Goal: Task Accomplishment & Management: Use online tool/utility

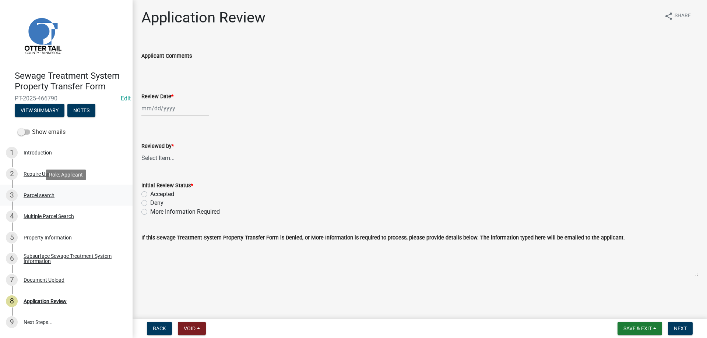
click at [34, 196] on div "Parcel search" at bounding box center [39, 195] width 31 height 5
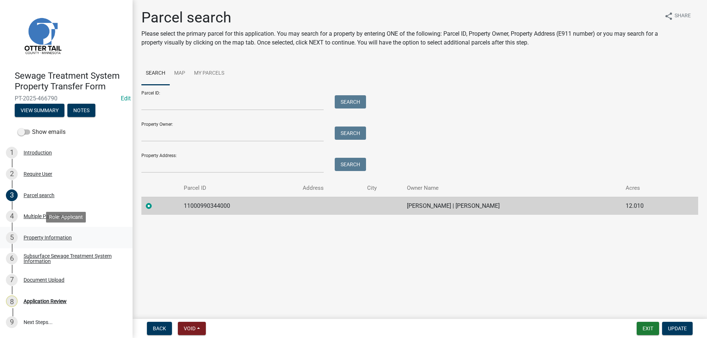
click at [32, 238] on div "Property Information" at bounding box center [48, 237] width 48 height 5
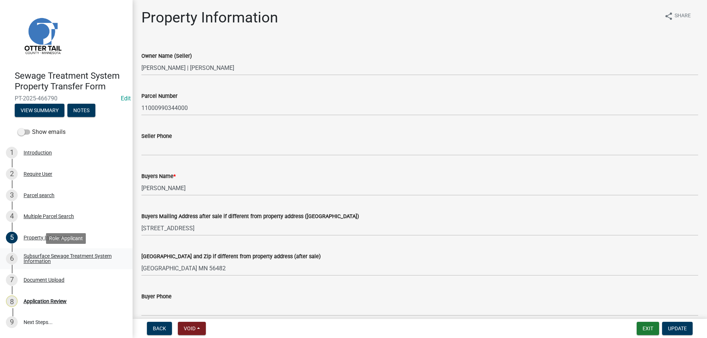
click at [35, 260] on div "Subsurface Sewage Treatment System Information" at bounding box center [72, 259] width 97 height 10
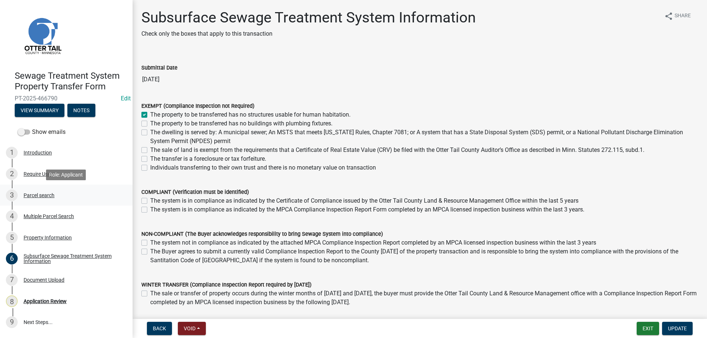
click at [34, 195] on div "Parcel search" at bounding box center [39, 195] width 31 height 5
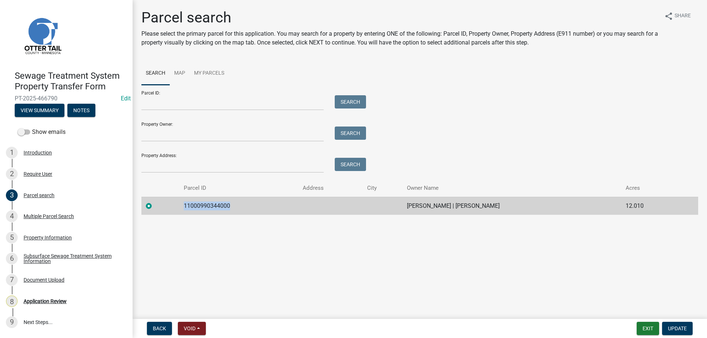
drag, startPoint x: 232, startPoint y: 206, endPoint x: 179, endPoint y: 208, distance: 53.5
click at [179, 208] on tr "11000990344000 KATARINA KERN | AARON KERN 12.010" at bounding box center [419, 206] width 557 height 18
copy tr "11000990344000"
click at [34, 301] on div "Application Review" at bounding box center [45, 301] width 43 height 5
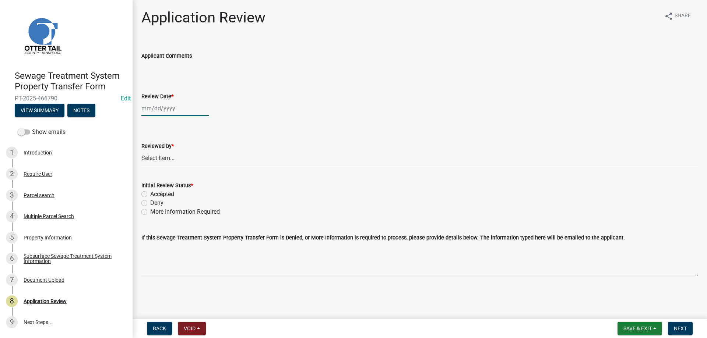
click at [158, 112] on input "Review Date *" at bounding box center [174, 108] width 67 height 15
select select "8"
select select "2025"
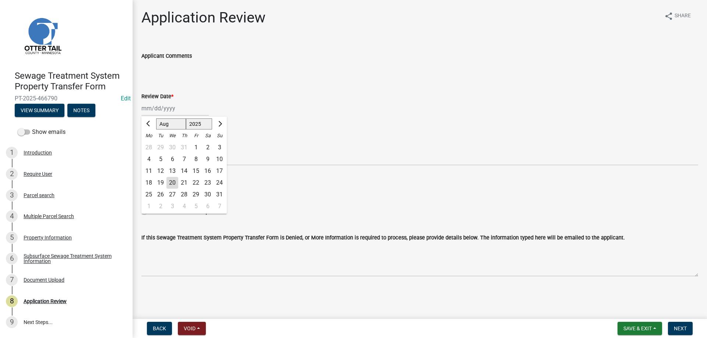
click at [173, 182] on div "20" at bounding box center [172, 183] width 12 height 12
type input "[DATE]"
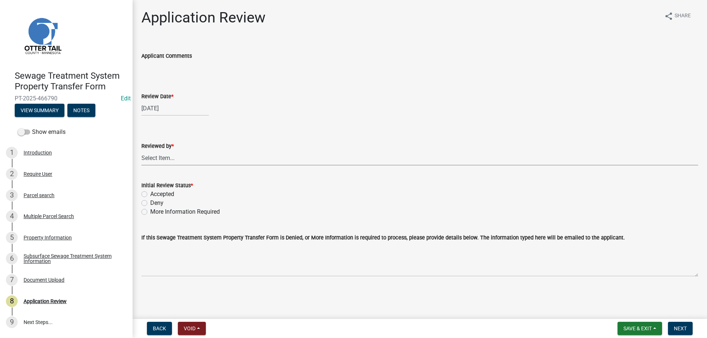
click at [141, 151] on select "Select Item... [PERSON_NAME] [PERSON_NAME] [PERSON_NAME] [PERSON_NAME] [PERSON_…" at bounding box center [419, 158] width 557 height 15
click option "[PERSON_NAME]" at bounding box center [0, 0] width 0 height 0
select select "b4c12476-3918-4c31-b34d-126d47b866fd"
click at [150, 194] on label "Accepted" at bounding box center [162, 194] width 24 height 9
click at [150, 194] on input "Accepted" at bounding box center [152, 192] width 5 height 5
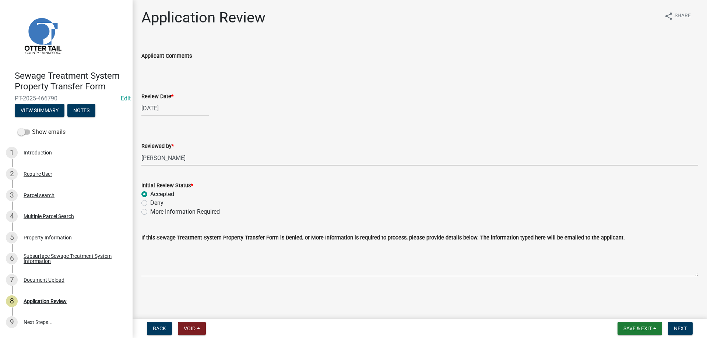
radio input "true"
click at [680, 330] on span "Next" at bounding box center [680, 329] width 13 height 6
click at [32, 197] on div "Parcel search" at bounding box center [39, 195] width 31 height 5
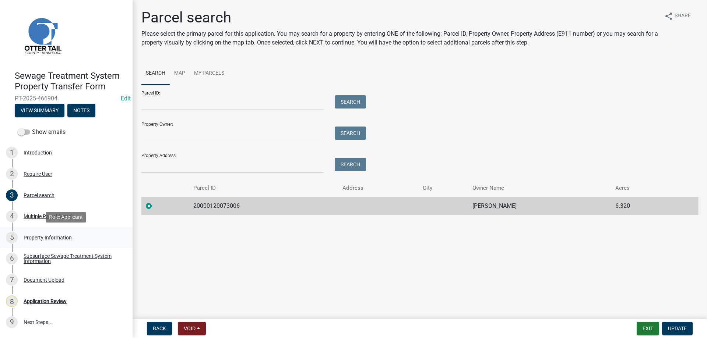
click at [46, 237] on div "Property Information" at bounding box center [48, 237] width 48 height 5
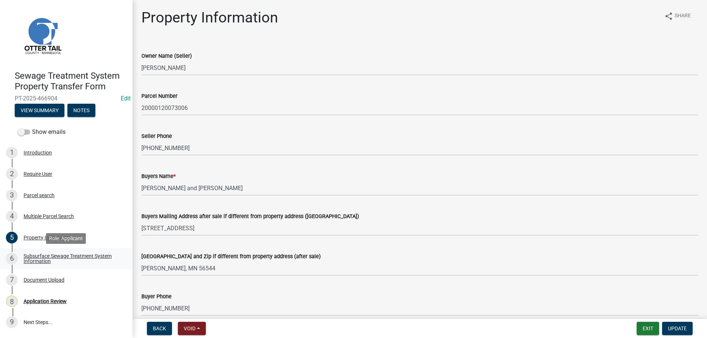
click at [41, 257] on div "Subsurface Sewage Treatment System Information" at bounding box center [72, 259] width 97 height 10
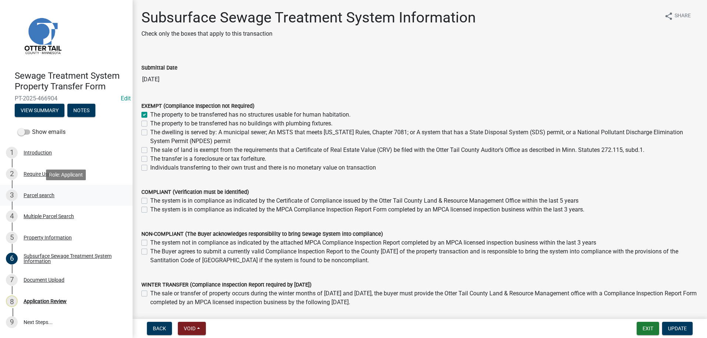
click at [33, 195] on div "Parcel search" at bounding box center [39, 195] width 31 height 5
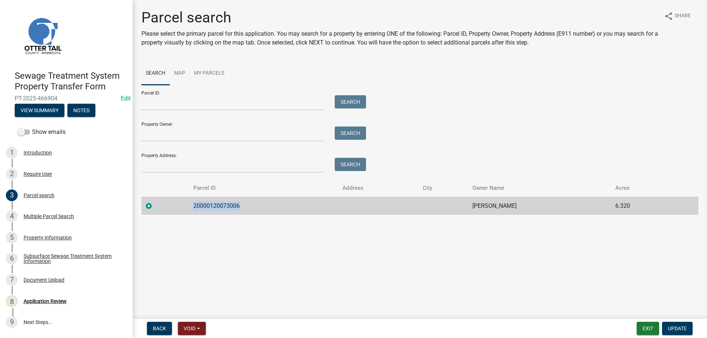
drag, startPoint x: 238, startPoint y: 205, endPoint x: 192, endPoint y: 204, distance: 46.0
click at [192, 204] on td "20000120073006" at bounding box center [263, 206] width 149 height 18
copy td "20000120073006"
click at [41, 304] on div "Application Review" at bounding box center [45, 301] width 43 height 5
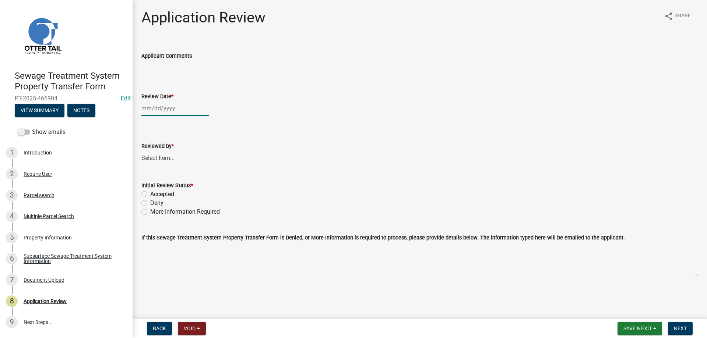
click at [154, 107] on input "Review Date *" at bounding box center [174, 108] width 67 height 15
select select "8"
select select "2025"
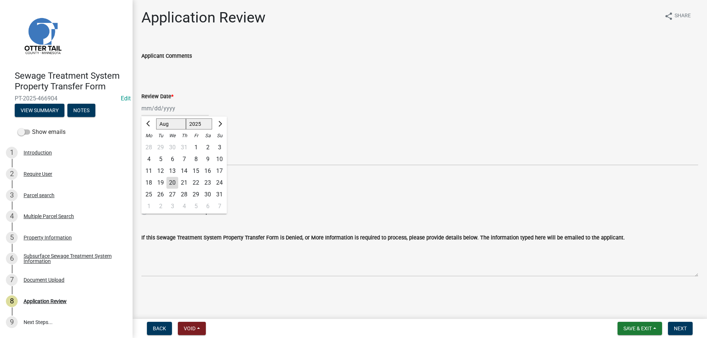
click at [171, 183] on div "20" at bounding box center [172, 183] width 12 height 12
type input "[DATE]"
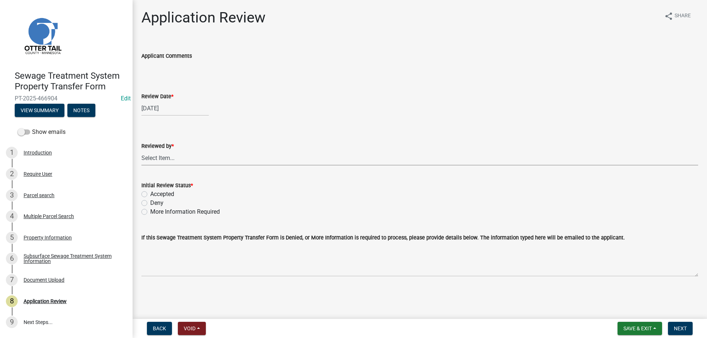
click at [141, 151] on select "Select Item... Alexis Newark Amy Busko Andrea Perales Brittany Tollefson Christ…" at bounding box center [419, 158] width 557 height 15
click option "[PERSON_NAME]" at bounding box center [0, 0] width 0 height 0
select select "b4c12476-3918-4c31-b34d-126d47b866fd"
click at [150, 194] on label "Accepted" at bounding box center [162, 194] width 24 height 9
click at [150, 194] on input "Accepted" at bounding box center [152, 192] width 5 height 5
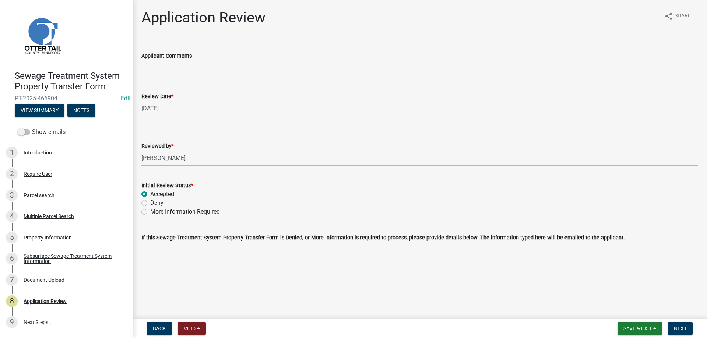
radio input "true"
click at [683, 330] on span "Next" at bounding box center [680, 329] width 13 height 6
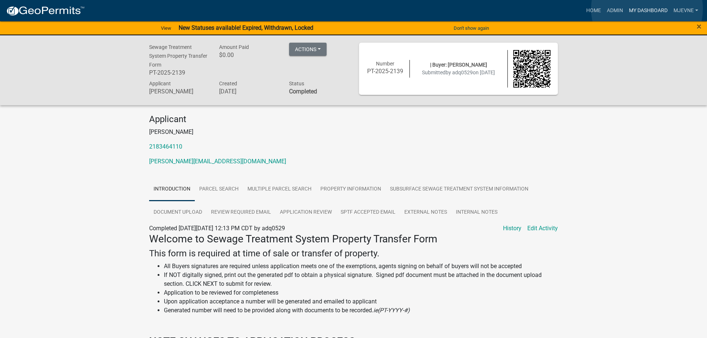
click at [647, 9] on link "My Dashboard" at bounding box center [648, 11] width 45 height 14
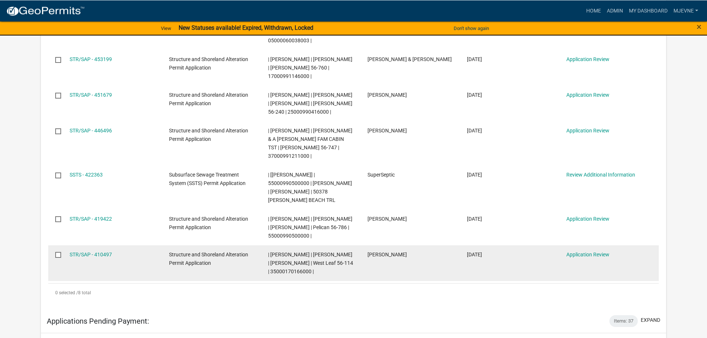
scroll to position [263, 0]
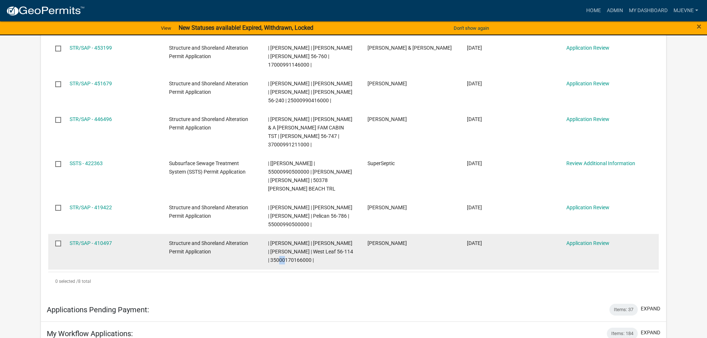
drag, startPoint x: 289, startPoint y: 234, endPoint x: 297, endPoint y: 234, distance: 7.4
click at [297, 241] on span "| Michelle Jevne | EDGAR OCHOA | CYNTHIA T OCHOA | West Leaf 56-114 | 350001701…" at bounding box center [310, 252] width 85 height 23
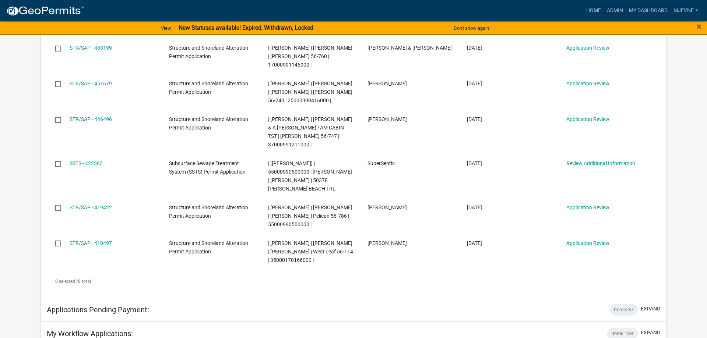
click at [308, 247] on datatable-body "SSTS - 465222 Subsurface Sewage Treatment System (SSTS) Permit Application | [M…" at bounding box center [353, 115] width 611 height 313
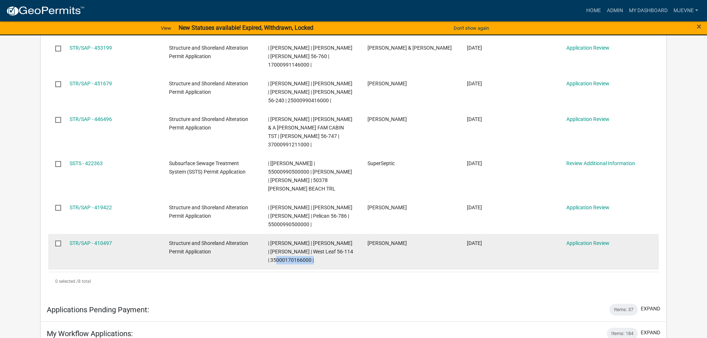
drag, startPoint x: 328, startPoint y: 235, endPoint x: 289, endPoint y: 234, distance: 38.7
click at [289, 241] on span "| Michelle Jevne | EDGAR OCHOA | CYNTHIA T OCHOA | West Leaf 56-114 | 350001701…" at bounding box center [310, 252] width 85 height 23
copy span "35000170166000"
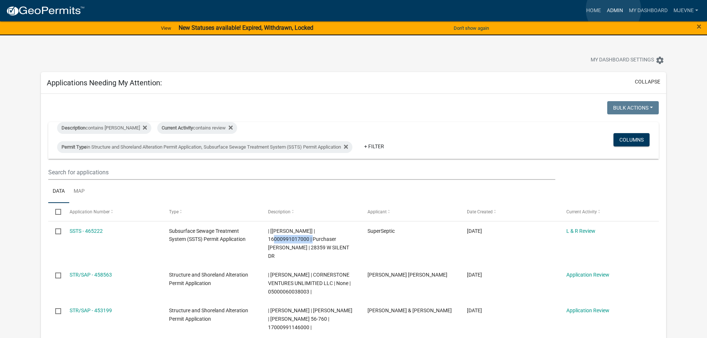
click at [614, 10] on link "Admin" at bounding box center [615, 11] width 22 height 14
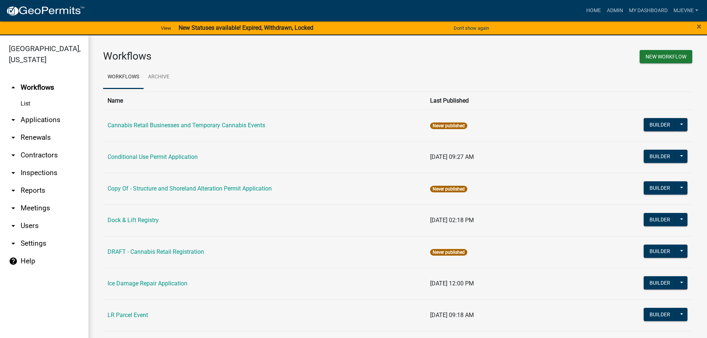
click at [45, 121] on link "arrow_drop_down Applications" at bounding box center [44, 120] width 88 height 18
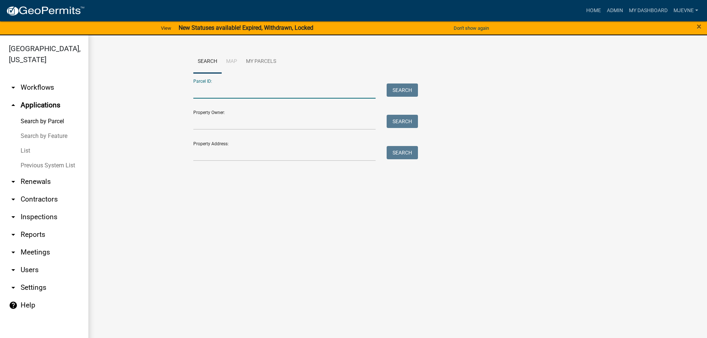
paste input "35000170166000"
type input "35000170166000"
click at [403, 94] on button "Search" at bounding box center [402, 90] width 31 height 13
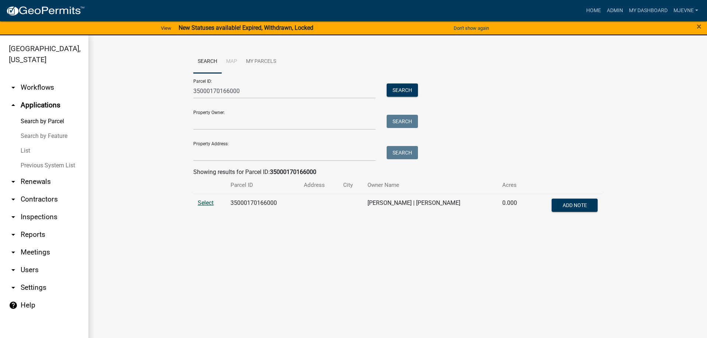
click at [205, 204] on span "Select" at bounding box center [206, 203] width 16 height 7
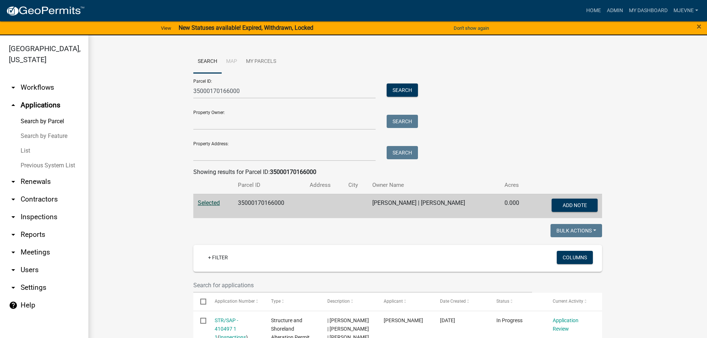
click at [31, 122] on link "Search by Parcel" at bounding box center [44, 121] width 88 height 15
drag, startPoint x: 253, startPoint y: 94, endPoint x: 108, endPoint y: 92, distance: 144.4
click at [193, 92] on input "35000170166000" at bounding box center [284, 91] width 182 height 15
click at [38, 120] on link "Search by Parcel" at bounding box center [44, 121] width 88 height 15
click at [117, 99] on wm-workflow-application-search-view "Search Map My Parcels Parcel ID: Search Property Owner: Search Property Address…" at bounding box center [397, 320] width 589 height 540
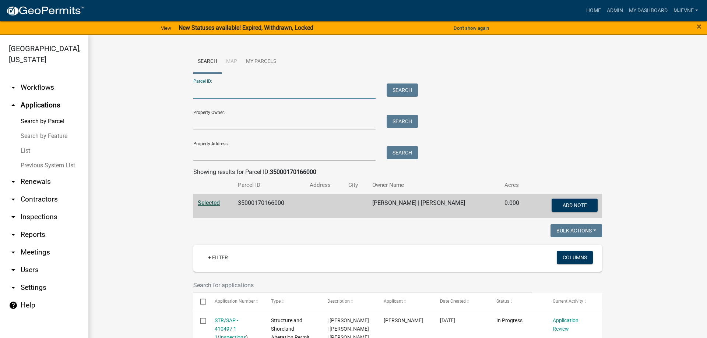
click at [245, 92] on input "Parcel ID:" at bounding box center [284, 91] width 182 height 15
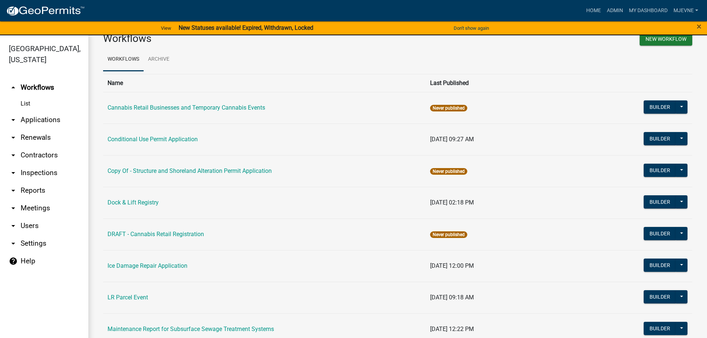
scroll to position [21, 0]
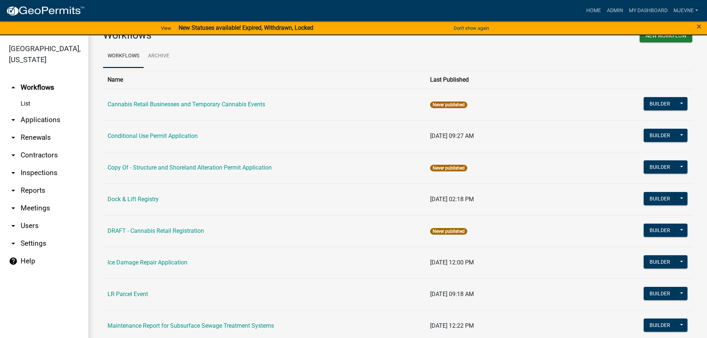
drag, startPoint x: 190, startPoint y: 168, endPoint x: 229, endPoint y: 209, distance: 55.8
drag, startPoint x: 104, startPoint y: 185, endPoint x: 112, endPoint y: 163, distance: 22.6
click at [665, 105] on button "Builder" at bounding box center [660, 103] width 32 height 13
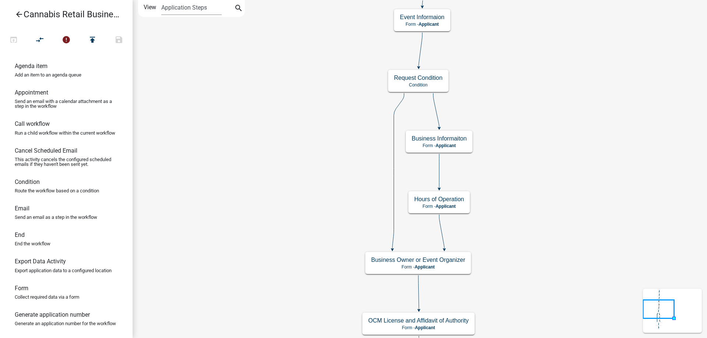
click at [531, 106] on div "start Start - Applicant Application Introduction Form - Applicant Parcel search…" at bounding box center [420, 169] width 575 height 338
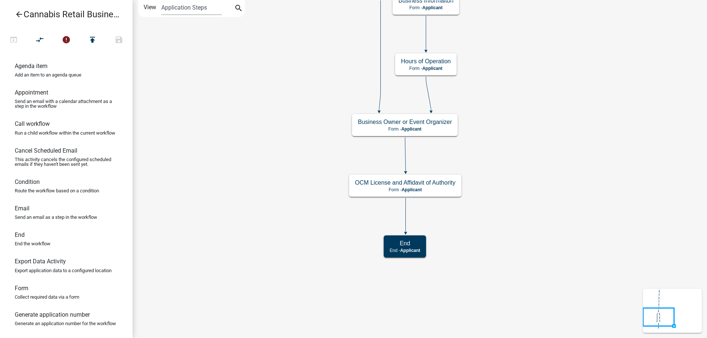
click at [524, 148] on div "start Start - Applicant Application Introduction Form - Applicant Parcel search…" at bounding box center [420, 169] width 575 height 338
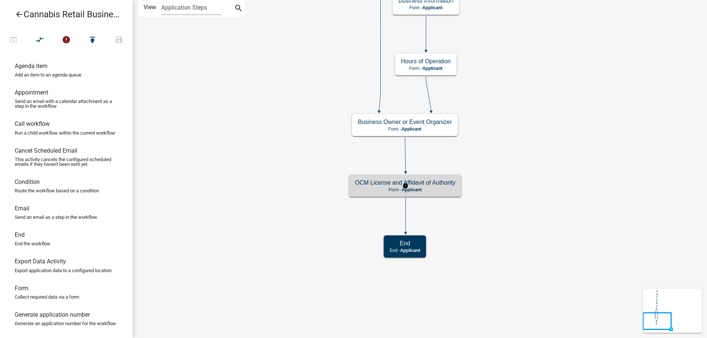
click at [425, 186] on g "OCM License and Affidavit of Authority Form - Applicant" at bounding box center [405, 185] width 113 height 21
click at [425, 186] on h5 "OCM License and Affidavit of Authority" at bounding box center [405, 182] width 101 height 7
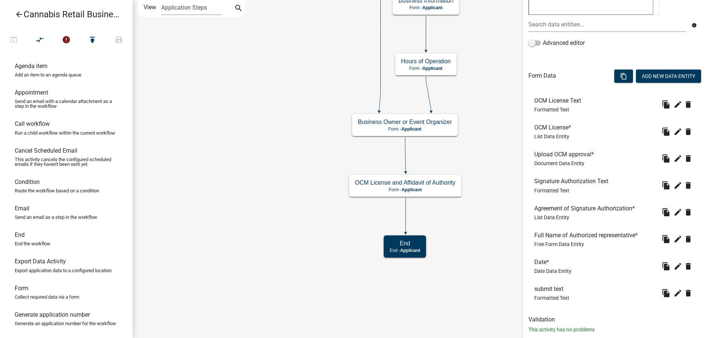
scroll to position [171, 0]
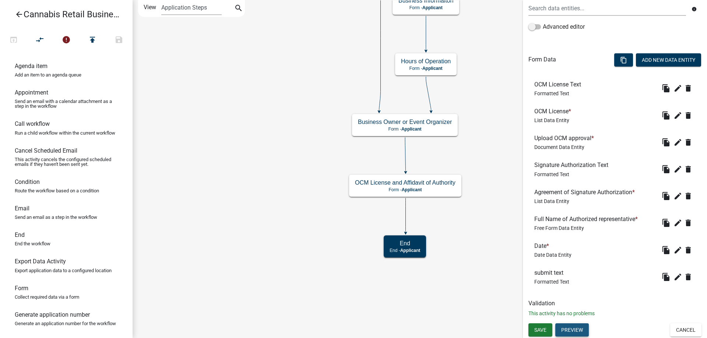
click at [574, 331] on button "Preview" at bounding box center [572, 330] width 34 height 13
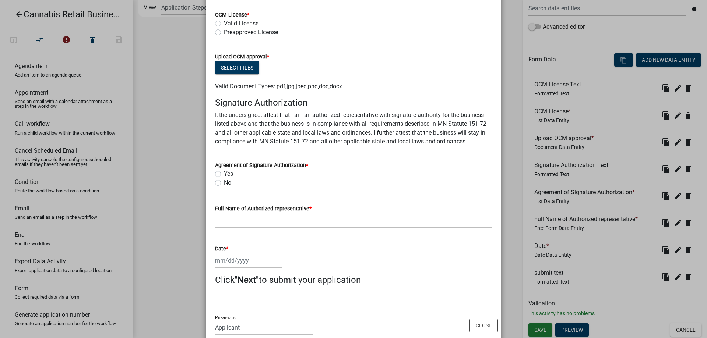
scroll to position [96, 0]
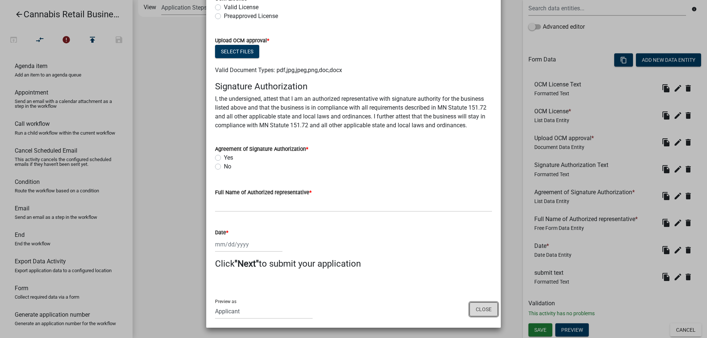
click at [490, 312] on button "Close" at bounding box center [484, 310] width 28 height 14
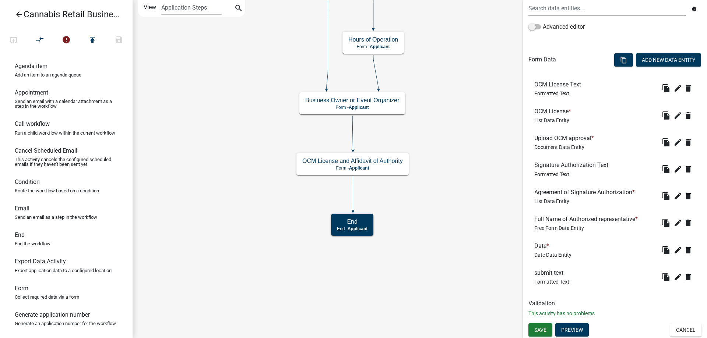
click at [424, 208] on div "start Start - Applicant Application Introduction Form - Applicant Parcel search…" at bounding box center [420, 169] width 575 height 338
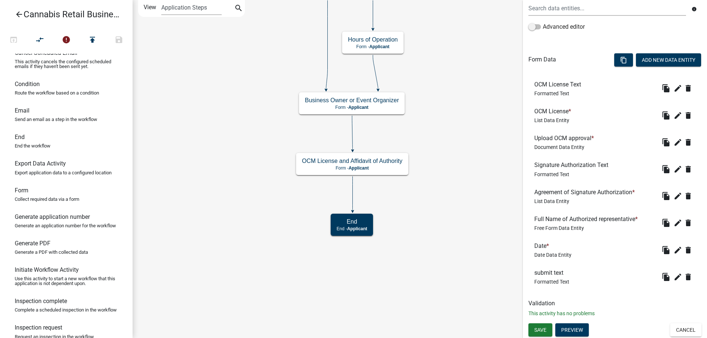
scroll to position [113, 0]
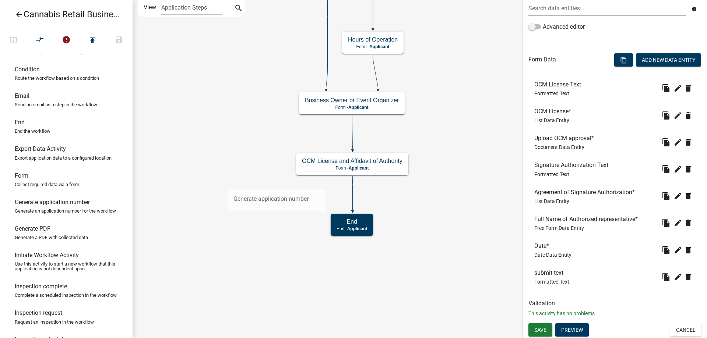
drag, startPoint x: 45, startPoint y: 207, endPoint x: 228, endPoint y: 184, distance: 184.2
click at [228, 184] on div "arrow_back Cannabis Retail Businesses and Temporary Cannabis Events open_in_bro…" at bounding box center [353, 169] width 707 height 338
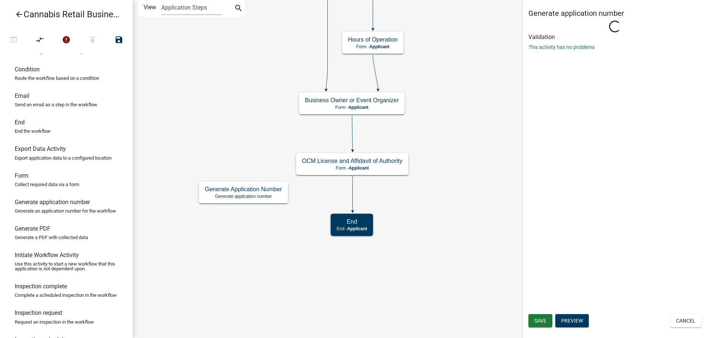
scroll to position [0, 0]
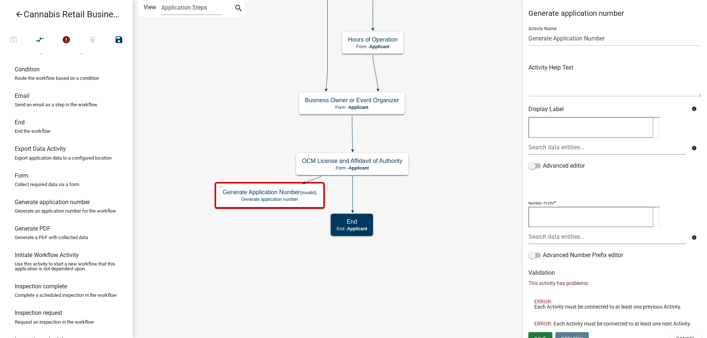
click at [353, 195] on icon at bounding box center [353, 194] width 0 height 35
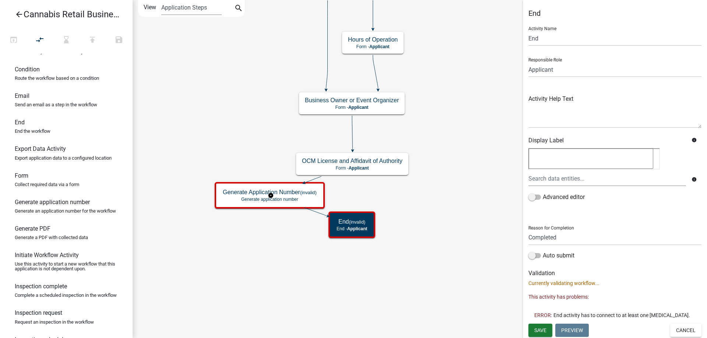
click at [253, 197] on g "Generate Application Number (invalid) Generate application number" at bounding box center [271, 195] width 112 height 26
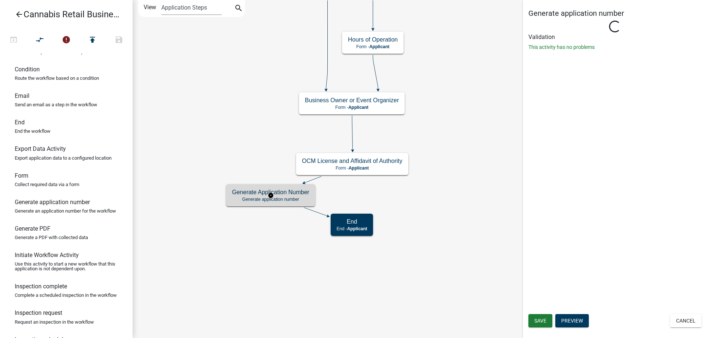
click at [253, 197] on g "Generate Application Number Generate application number" at bounding box center [270, 195] width 89 height 21
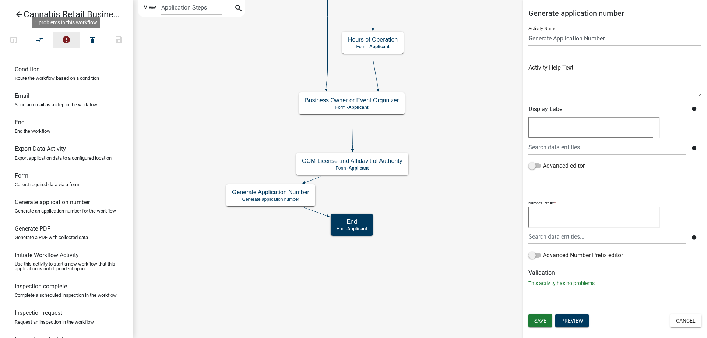
click at [67, 39] on icon "error" at bounding box center [66, 40] width 9 height 10
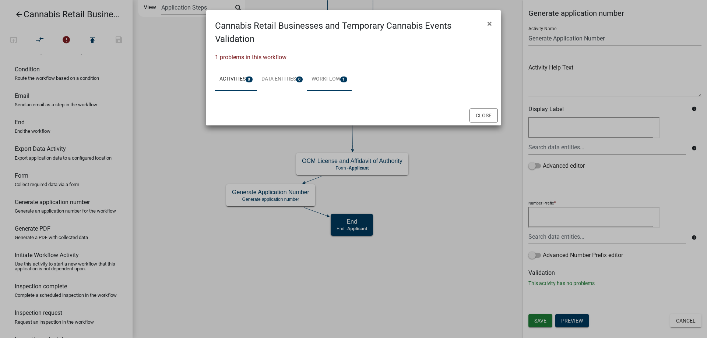
click at [330, 79] on link "Workflow 1" at bounding box center [329, 80] width 45 height 24
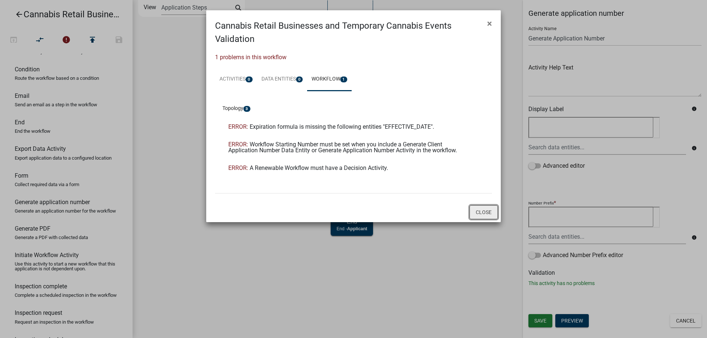
click at [487, 214] on button "Close" at bounding box center [484, 213] width 28 height 14
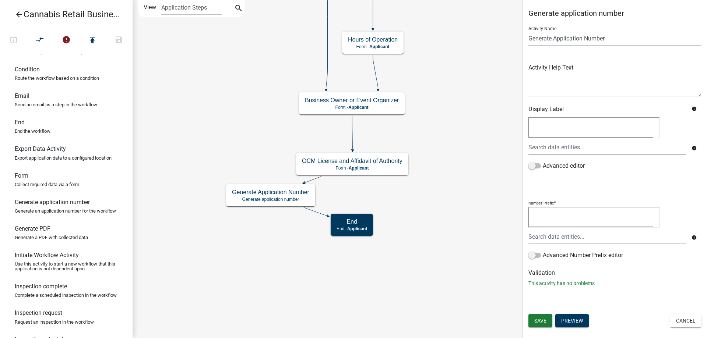
click at [218, 115] on icon "start Start - Applicant Application Introduction Form - Applicant Parcel search…" at bounding box center [420, 169] width 574 height 338
click at [539, 213] on textarea at bounding box center [591, 217] width 125 height 21
click at [39, 38] on icon "compare_arrows" at bounding box center [40, 40] width 9 height 10
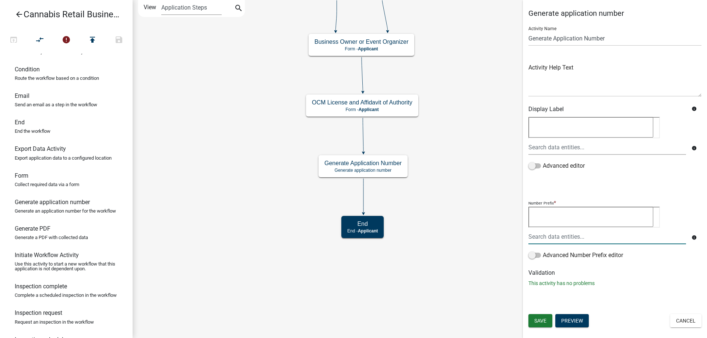
click at [239, 159] on div "start Start - Applicant Application Introduction Form - Applicant Parcel search…" at bounding box center [420, 169] width 575 height 338
drag, startPoint x: 31, startPoint y: 101, endPoint x: 272, endPoint y: 182, distance: 254.5
click at [272, 182] on div "arrow_back Cannabis Retail Businesses and Temporary Cannabis Events open_in_bro…" at bounding box center [353, 169] width 707 height 338
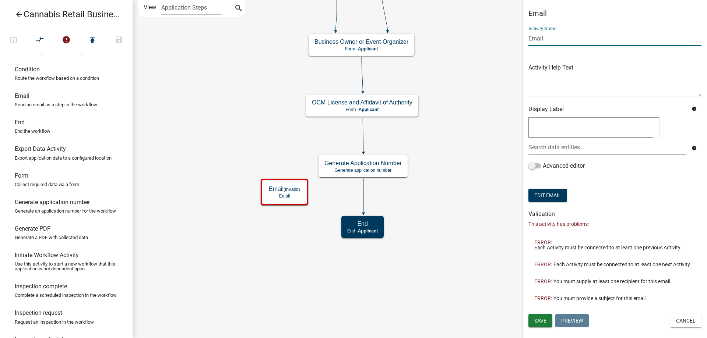
drag, startPoint x: 553, startPoint y: 38, endPoint x: 499, endPoint y: 47, distance: 54.4
click at [529, 46] on input "Email" at bounding box center [615, 38] width 173 height 15
type input "Application Submitted"
click at [539, 321] on span "Save" at bounding box center [540, 321] width 12 height 6
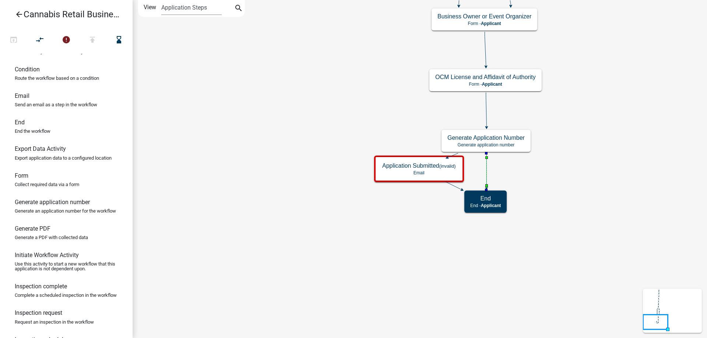
click at [487, 166] on icon at bounding box center [487, 171] width 0 height 35
click at [34, 39] on button "compare_arrows" at bounding box center [40, 40] width 27 height 16
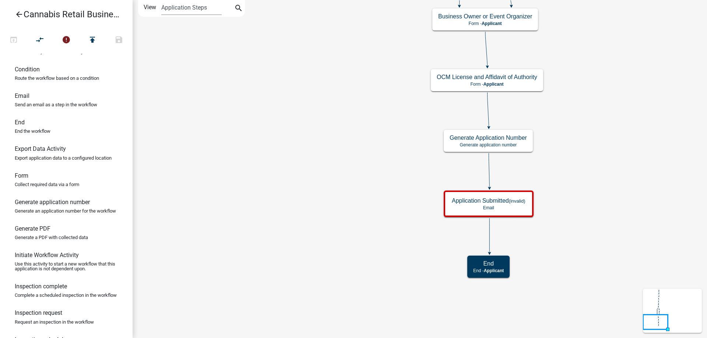
click at [316, 192] on icon "start Start - Applicant Application Introduction Form - Applicant Parcel search…" at bounding box center [420, 169] width 574 height 338
click at [516, 207] on g "Application Submitted (invalid) Email" at bounding box center [489, 204] width 91 height 26
click at [516, 207] on p "Email" at bounding box center [489, 208] width 74 height 5
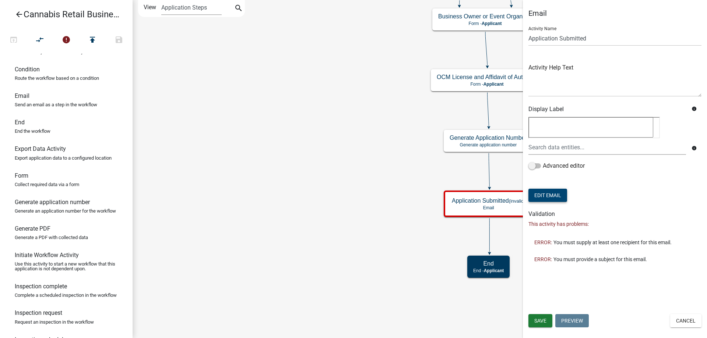
click at [551, 194] on button "Edit Email" at bounding box center [548, 195] width 39 height 13
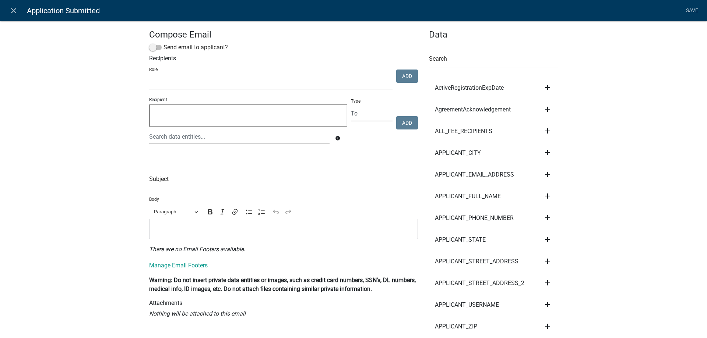
select select
click at [174, 180] on input "text" at bounding box center [283, 181] width 269 height 15
paste input "[ { "value": { "activity": { "routing": [ { "$id": "1", "targetId": "ffa8878c-b…"
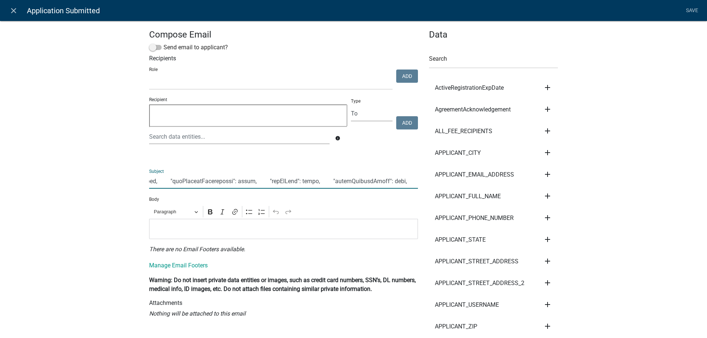
scroll to position [0, 300301]
type input "[ { "value": { "activity": { "routing": [ { "$id": "1", "targetId": "ffa8878c-b…"
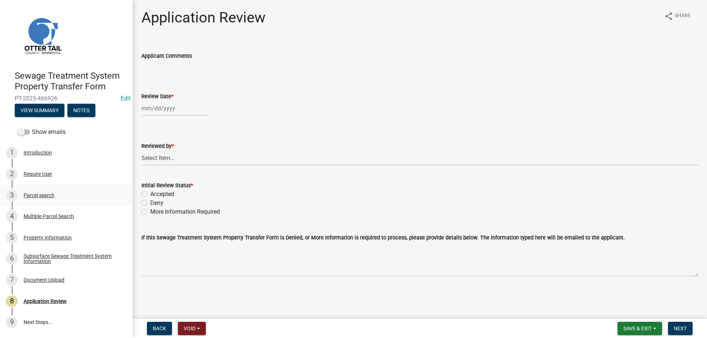
click at [30, 194] on div "Parcel search" at bounding box center [39, 195] width 31 height 5
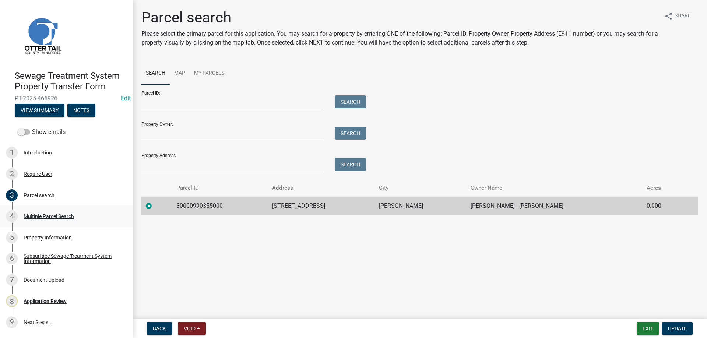
click at [40, 216] on div "Multiple Parcel Search" at bounding box center [49, 216] width 50 height 5
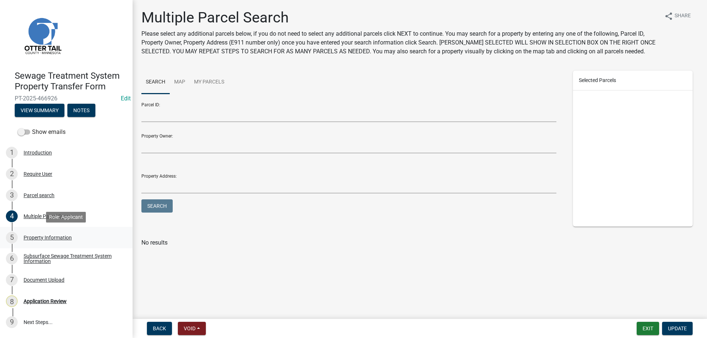
click at [40, 236] on div "Property Information" at bounding box center [48, 237] width 48 height 5
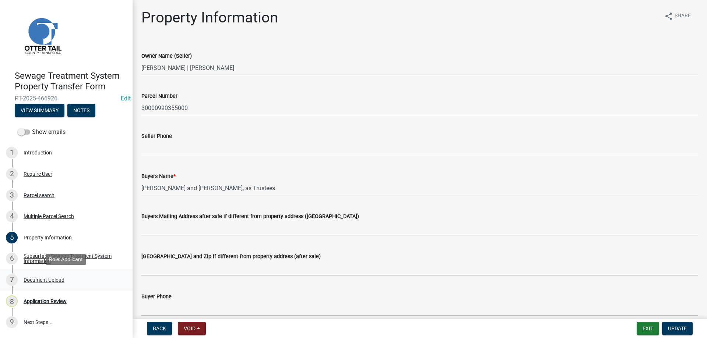
click at [37, 280] on div "Document Upload" at bounding box center [44, 280] width 41 height 5
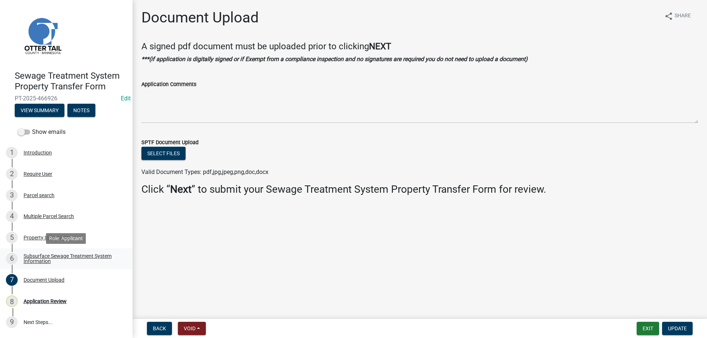
click at [37, 256] on div "Subsurface Sewage Treatment System Information" at bounding box center [72, 259] width 97 height 10
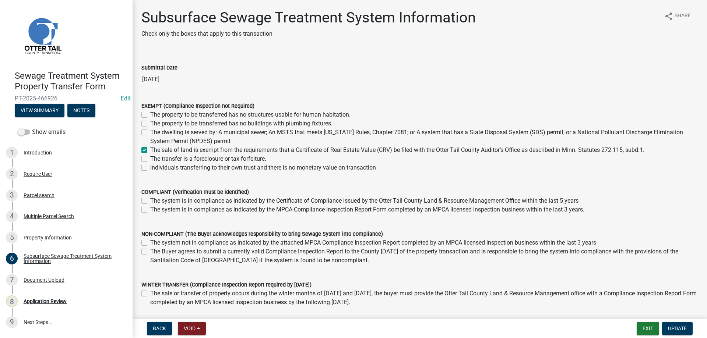
click at [150, 167] on label "Individuals transferring to their own trust and there is no monetary value on t…" at bounding box center [263, 168] width 226 height 9
click at [150, 167] on input "Individuals transferring to their own trust and there is no monetary value on t…" at bounding box center [152, 166] width 5 height 5
checkbox input "true"
checkbox input "false"
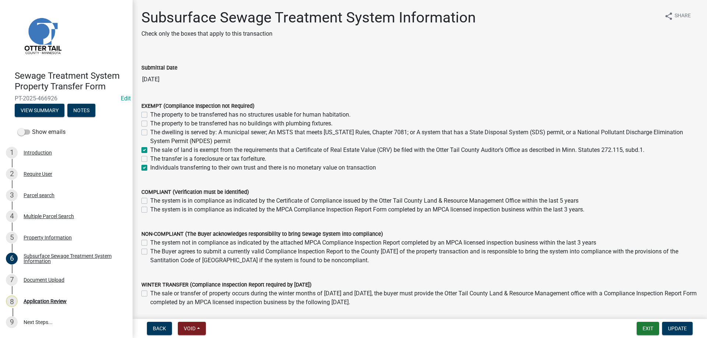
checkbox input "false"
checkbox input "true"
checkbox input "false"
checkbox input "true"
click at [43, 238] on div "Property Information" at bounding box center [48, 237] width 48 height 5
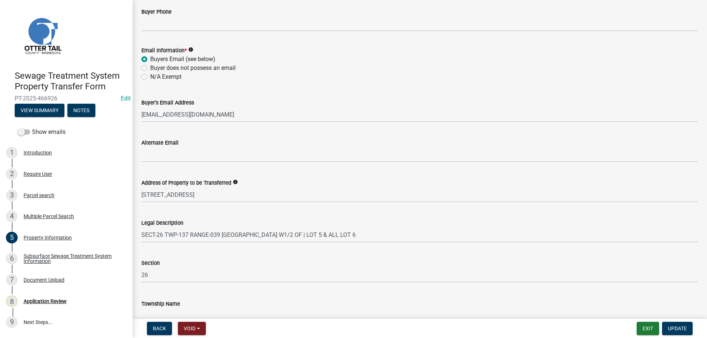
scroll to position [327, 0]
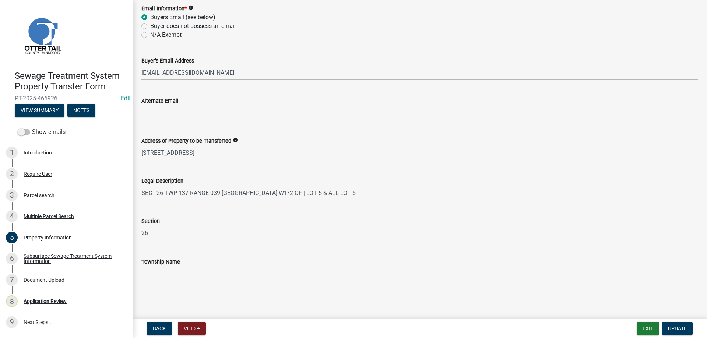
click at [154, 278] on input "Township Name" at bounding box center [419, 274] width 557 height 15
type input "Gorman"
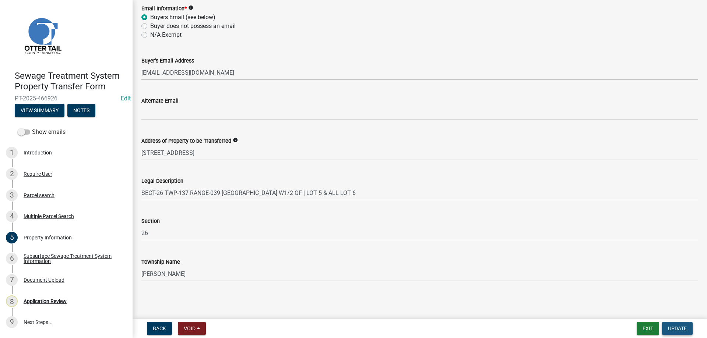
click at [679, 330] on span "Update" at bounding box center [677, 329] width 19 height 6
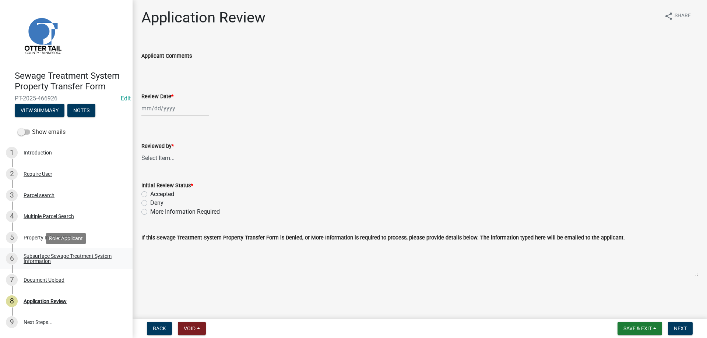
click at [35, 259] on div "Subsurface Sewage Treatment System Information" at bounding box center [72, 259] width 97 height 10
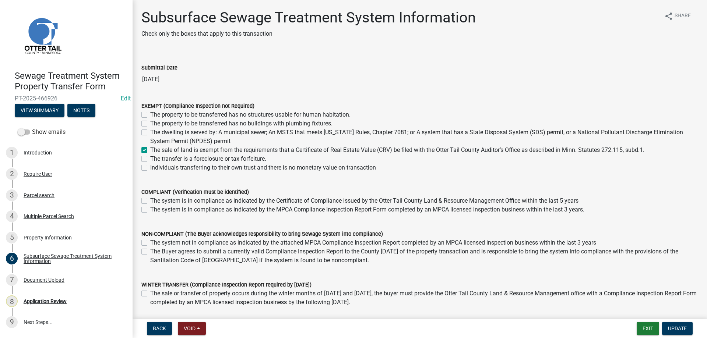
click at [150, 169] on label "Individuals transferring to their own trust and there is no monetary value on t…" at bounding box center [263, 168] width 226 height 9
click at [150, 168] on input "Individuals transferring to their own trust and there is no monetary value on t…" at bounding box center [152, 166] width 5 height 5
checkbox input "true"
checkbox input "false"
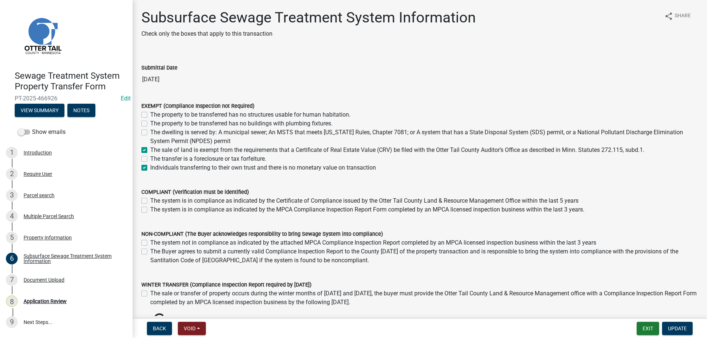
checkbox input "false"
checkbox input "true"
checkbox input "false"
checkbox input "true"
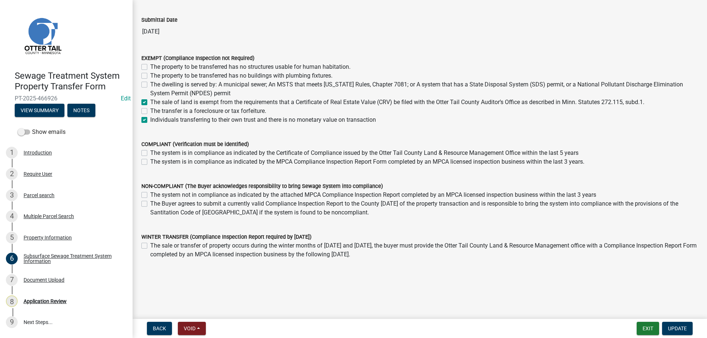
scroll to position [50, 0]
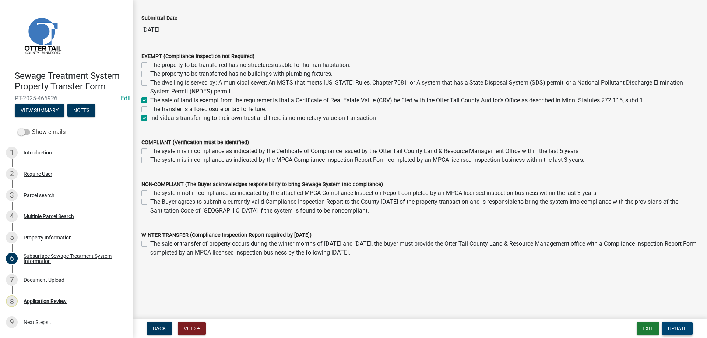
click at [676, 330] on span "Update" at bounding box center [677, 329] width 19 height 6
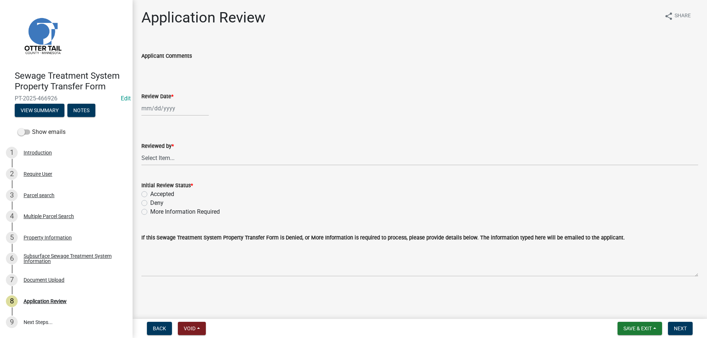
click at [155, 110] on input "Review Date *" at bounding box center [174, 108] width 67 height 15
select select "8"
select select "2025"
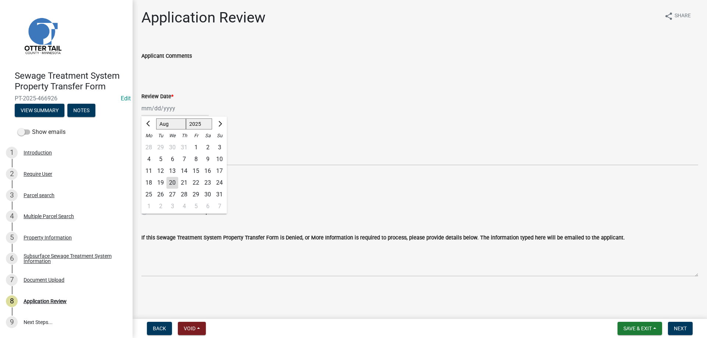
click at [175, 184] on div "20" at bounding box center [172, 183] width 12 height 12
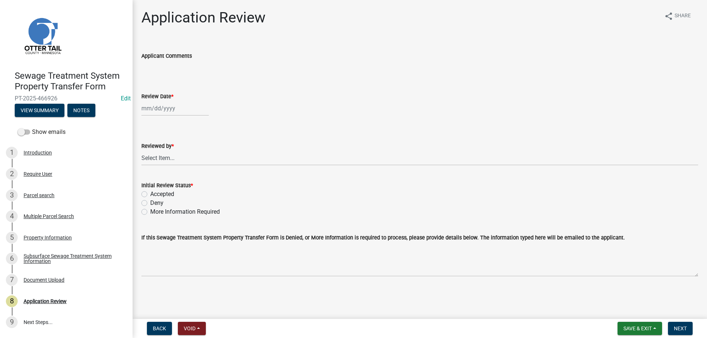
type input "08/20/2025"
click at [141, 151] on select "Select Item... Alexis Newark Amy Busko Andrea Perales Brittany Tollefson Christ…" at bounding box center [419, 158] width 557 height 15
click option "Michelle Jevne" at bounding box center [0, 0] width 0 height 0
select select "b4c12476-3918-4c31-b34d-126d47b866fd"
click at [150, 195] on label "Accepted" at bounding box center [162, 194] width 24 height 9
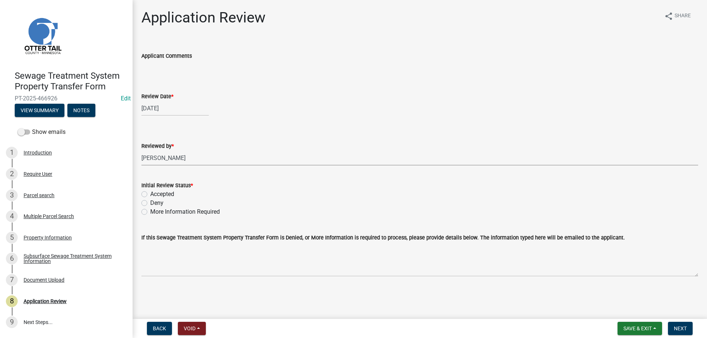
click at [150, 195] on input "Accepted" at bounding box center [152, 192] width 5 height 5
radio input "true"
click at [673, 331] on button "Next" at bounding box center [680, 328] width 25 height 13
click at [33, 196] on div "Parcel search" at bounding box center [39, 195] width 31 height 5
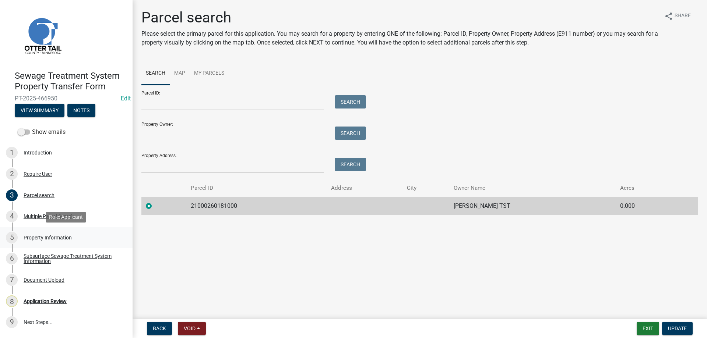
click at [38, 237] on div "Property Information" at bounding box center [48, 237] width 48 height 5
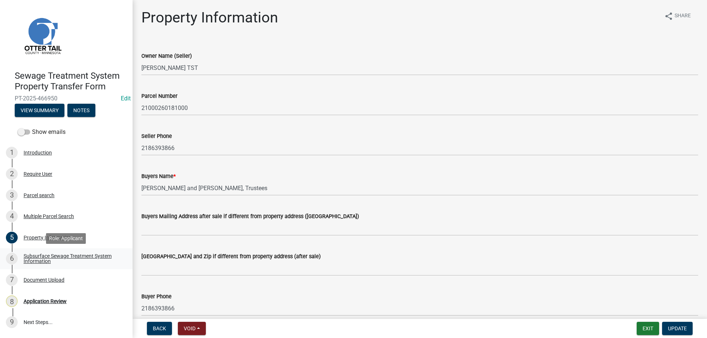
click at [43, 258] on div "Subsurface Sewage Treatment System Information" at bounding box center [72, 259] width 97 height 10
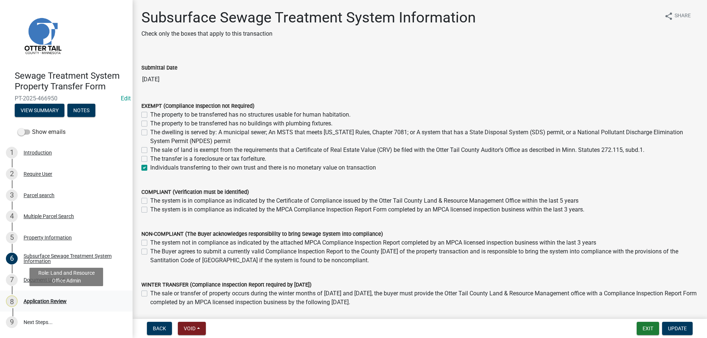
click at [37, 303] on div "Application Review" at bounding box center [45, 301] width 43 height 5
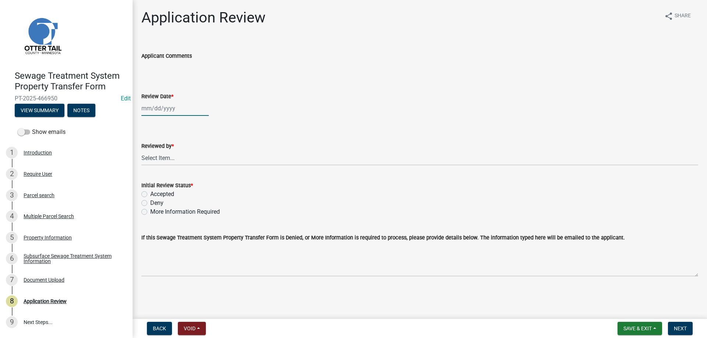
click at [157, 108] on input "Review Date *" at bounding box center [174, 108] width 67 height 15
select select "8"
select select "2025"
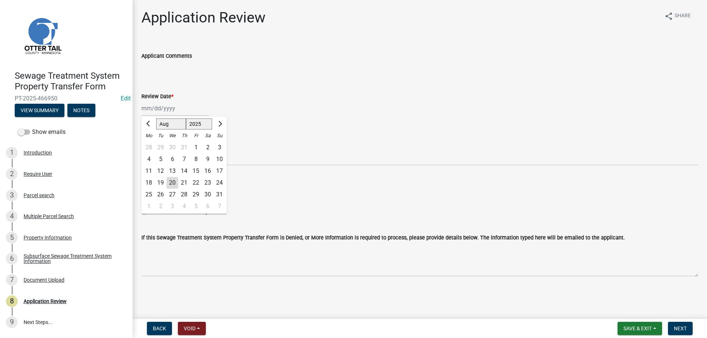
click at [175, 181] on div "20" at bounding box center [172, 183] width 12 height 12
type input "[DATE]"
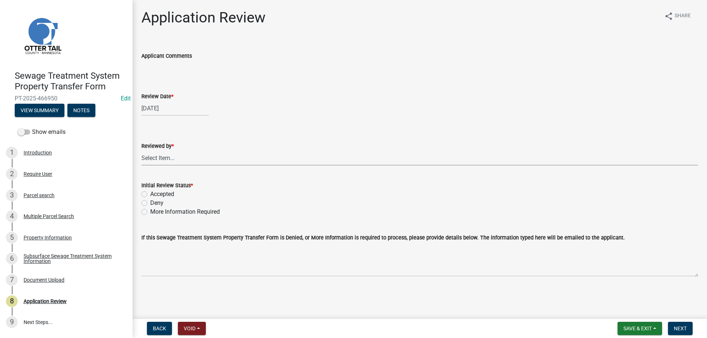
click at [141, 151] on select "Select Item... [PERSON_NAME] [PERSON_NAME] [PERSON_NAME] [PERSON_NAME] [PERSON_…" at bounding box center [419, 158] width 557 height 15
click option "[PERSON_NAME]" at bounding box center [0, 0] width 0 height 0
select select "b4c12476-3918-4c31-b34d-126d47b866fd"
click at [150, 195] on label "Accepted" at bounding box center [162, 194] width 24 height 9
click at [150, 195] on input "Accepted" at bounding box center [152, 192] width 5 height 5
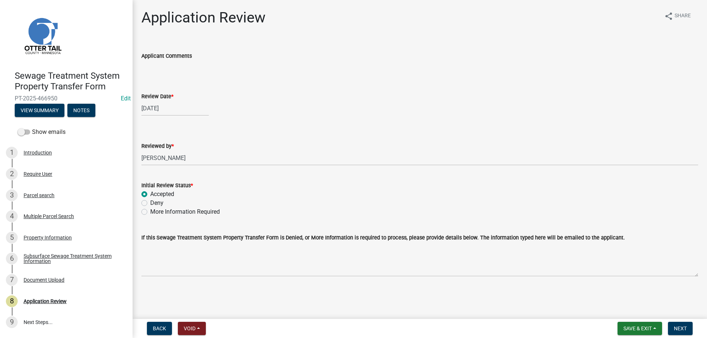
radio input "true"
click at [681, 331] on span "Next" at bounding box center [680, 329] width 13 height 6
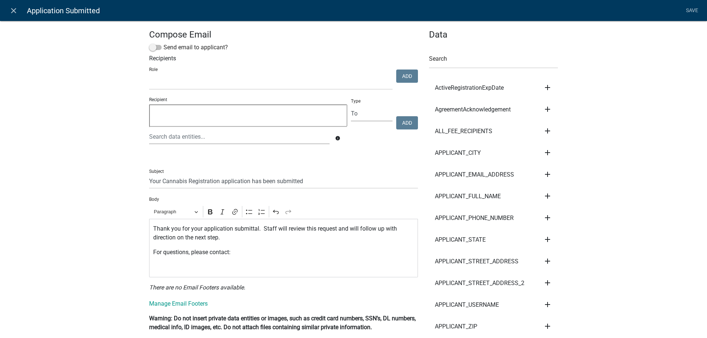
scroll to position [42, 0]
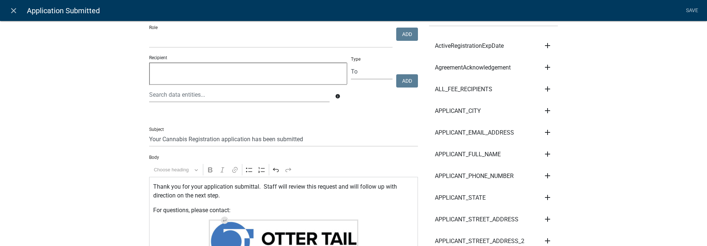
click at [380, 217] on div "Thank you for your application submittal. Staff will review this request and wi…" at bounding box center [283, 222] width 269 height 91
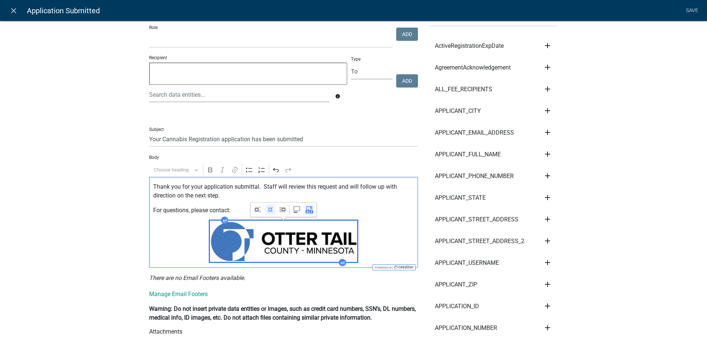
click at [295, 242] on img "Editor editing area: main. Press Alt+0 for help." at bounding box center [283, 241] width 147 height 41
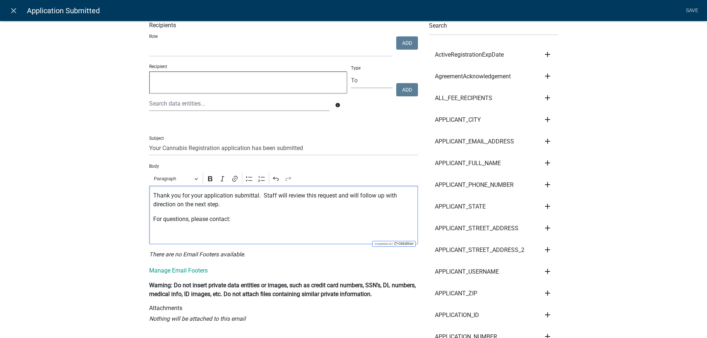
scroll to position [0, 0]
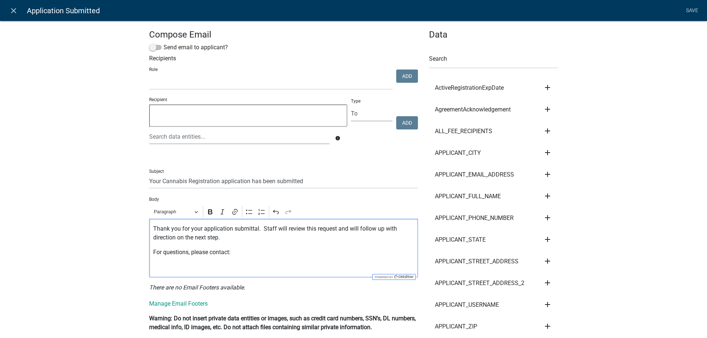
click at [199, 269] on p "Editor editing area: main. Press Alt+0 for help." at bounding box center [283, 267] width 261 height 9
click at [249, 254] on p "For questions, please contact:" at bounding box center [283, 252] width 261 height 9
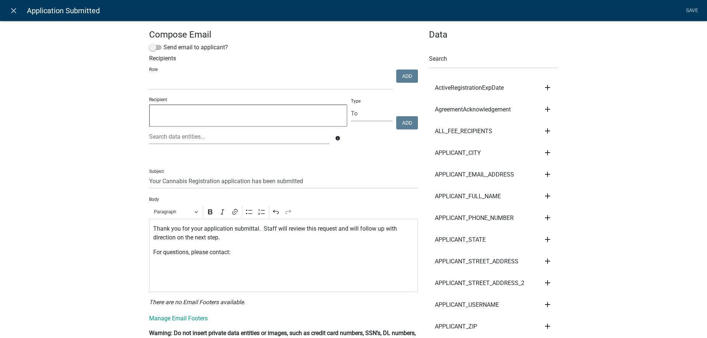
click at [163, 277] on div "Thank you for your application submittal. Staff will review this request and wi…" at bounding box center [283, 255] width 269 height 73
drag, startPoint x: 387, startPoint y: 282, endPoint x: 142, endPoint y: 291, distance: 245.1
click at [149, 291] on div "Thank you for your application submittal. Staff will review this request and wi…" at bounding box center [283, 255] width 269 height 73
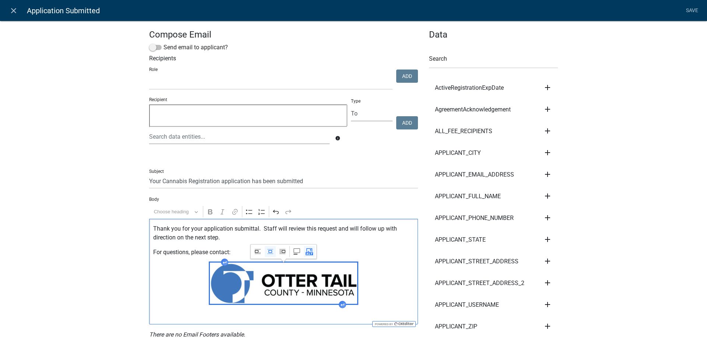
click at [343, 274] on img "Editor editing area: main. Press Alt+0 for help." at bounding box center [283, 283] width 147 height 41
click at [271, 252] on icon "Image toolbar" at bounding box center [270, 251] width 7 height 7
click at [257, 252] on icon "Image toolbar" at bounding box center [257, 251] width 7 height 7
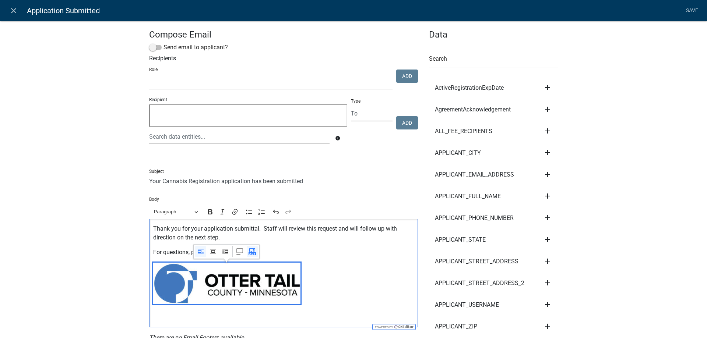
click at [357, 265] on p "Editor editing area: main. Press Alt+0 for help." at bounding box center [283, 285] width 261 height 44
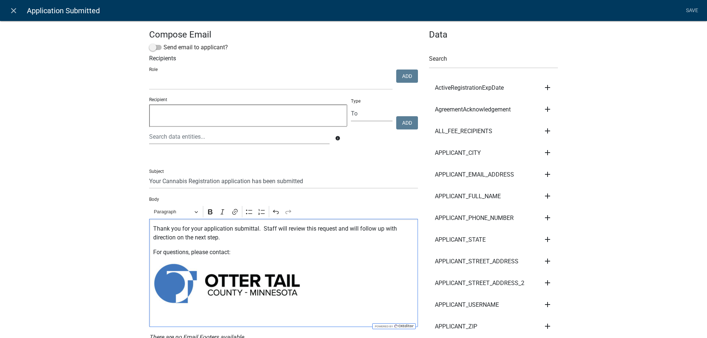
click at [283, 253] on p "For questions, please contact:" at bounding box center [283, 252] width 261 height 9
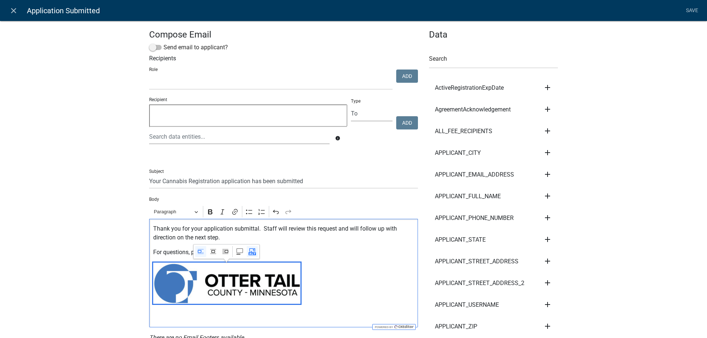
click at [260, 281] on img "Editor editing area: main. Press Alt+0 for help." at bounding box center [226, 283] width 147 height 41
click at [286, 276] on img "Editor editing area: main. Press Alt+0 for help." at bounding box center [226, 283] width 147 height 41
click at [296, 278] on img "Editor editing area: main. Press Alt+0 for help." at bounding box center [226, 283] width 147 height 41
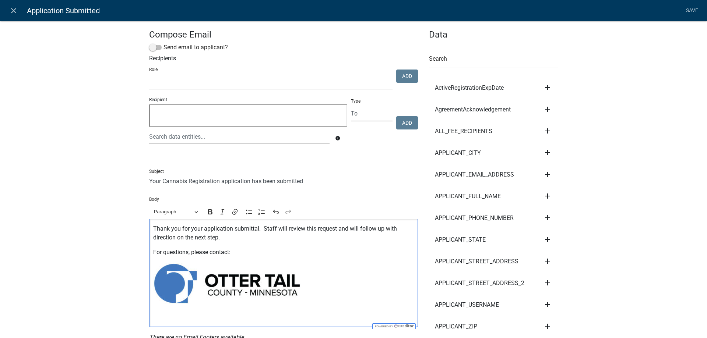
click at [272, 255] on p "For questions, please contact:" at bounding box center [283, 252] width 261 height 9
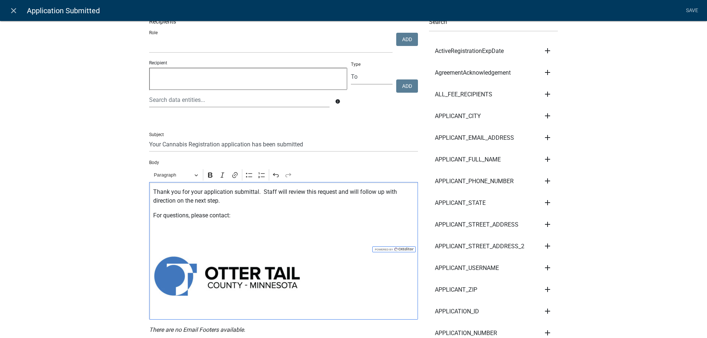
scroll to position [168, 0]
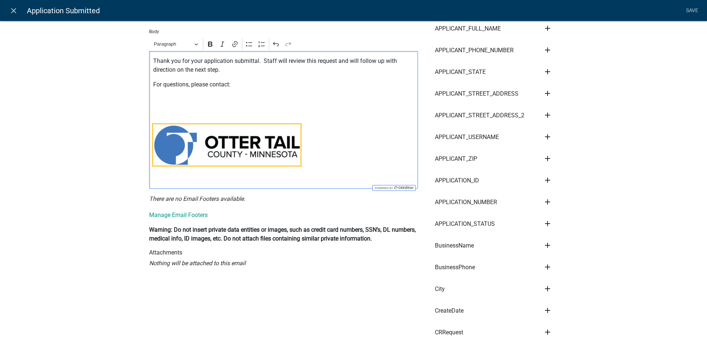
click at [248, 151] on img "Editor editing area: main. Press Alt+0 for help." at bounding box center [226, 144] width 147 height 41
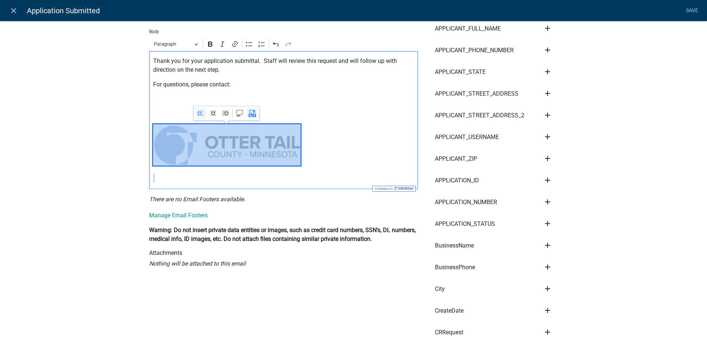
drag, startPoint x: 303, startPoint y: 142, endPoint x: 220, endPoint y: 137, distance: 83.4
click at [220, 137] on p "Editor editing area: main. Press Alt+0 for help." at bounding box center [283, 146] width 261 height 44
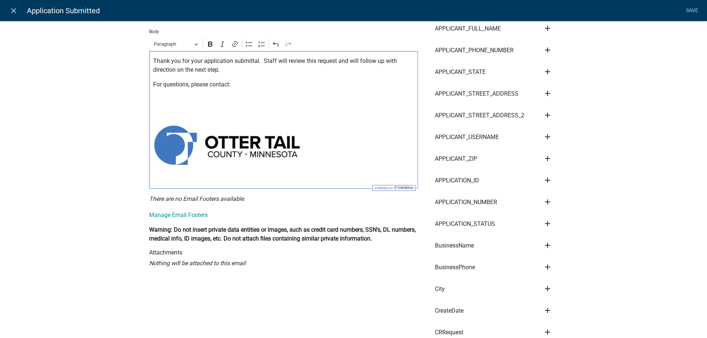
click at [337, 114] on p "Editor editing area: main. Press Alt+0 for help." at bounding box center [283, 114] width 261 height 9
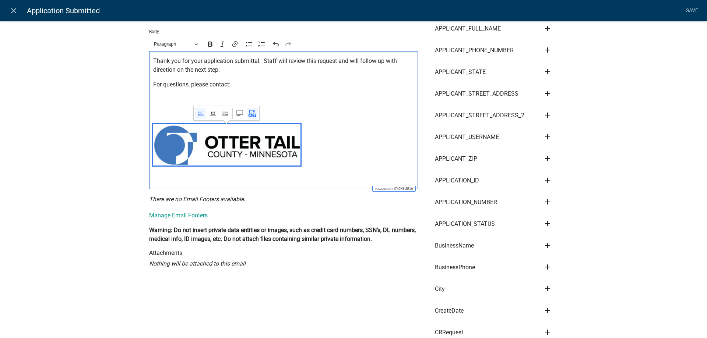
click at [252, 147] on img "Editor editing area: main. Press Alt+0 for help." at bounding box center [226, 144] width 147 height 41
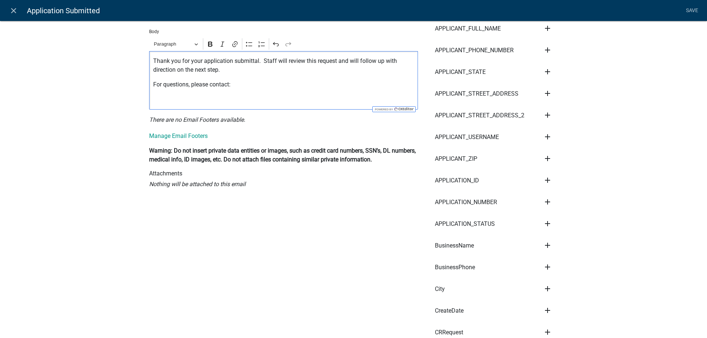
click at [333, 87] on p "For questions, please contact:" at bounding box center [283, 84] width 261 height 9
click at [247, 61] on p "Thank you for your application submittal. Staff will review this request and wi…" at bounding box center [283, 66] width 261 height 18
click at [308, 80] on p "For questions, please contact:" at bounding box center [283, 84] width 261 height 9
click at [257, 91] on div "Thank you for your application submittal. Staff will review this request and wi…" at bounding box center [283, 80] width 269 height 59
click at [177, 99] on p "Editor editing area: main. Press Alt+0 for help." at bounding box center [283, 99] width 261 height 9
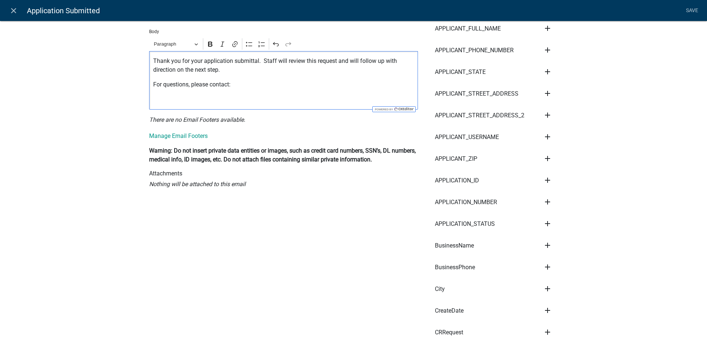
click at [303, 84] on p "For questions, please contact:" at bounding box center [283, 84] width 261 height 9
click at [695, 11] on li "Save" at bounding box center [692, 11] width 18 height 14
click at [690, 10] on li "Save" at bounding box center [692, 11] width 18 height 14
click at [323, 76] on div "Thank you for your application submittal. Staff will review this request and wi…" at bounding box center [283, 80] width 269 height 59
click at [275, 84] on p "For questions, please contact:" at bounding box center [283, 84] width 261 height 9
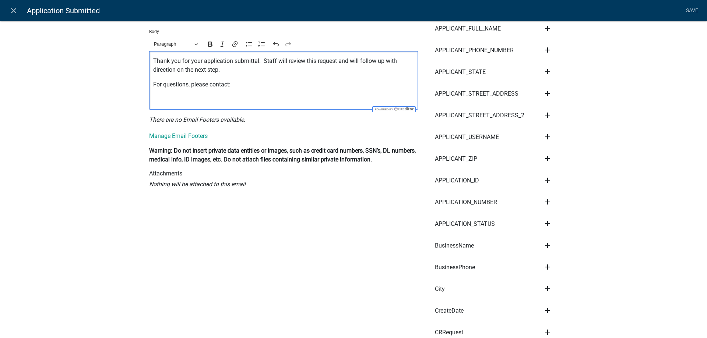
scroll to position [0, 0]
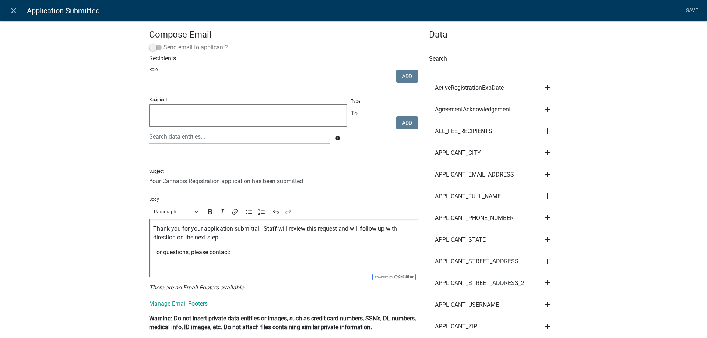
click at [160, 46] on span at bounding box center [155, 47] width 13 height 5
click at [164, 43] on input "Send email to applicant?" at bounding box center [164, 43] width 0 height 0
click at [691, 9] on link "Save" at bounding box center [692, 11] width 18 height 14
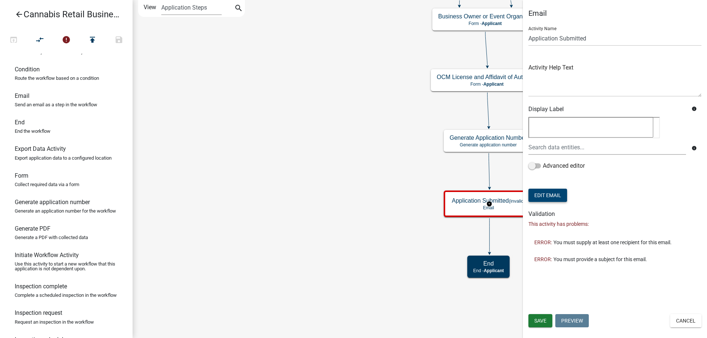
click at [557, 193] on button "Edit Email" at bounding box center [548, 195] width 39 height 13
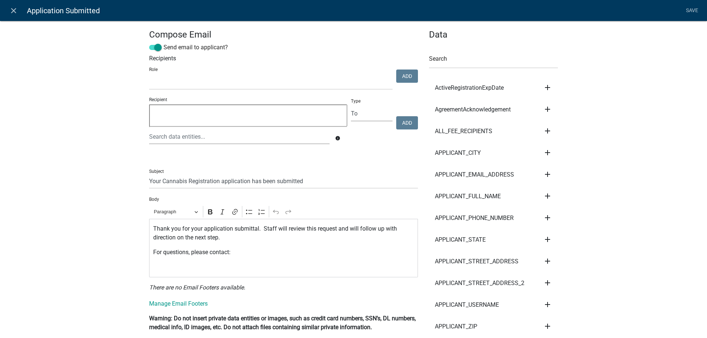
select select
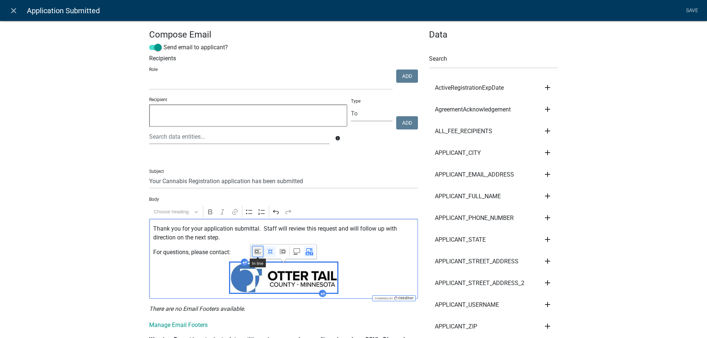
click at [256, 252] on icon "Image toolbar" at bounding box center [257, 251] width 7 height 7
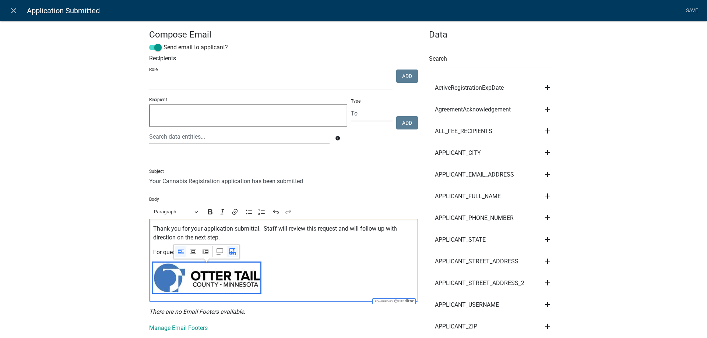
click at [310, 265] on p "Editor editing area: main. Press Alt+0 for help." at bounding box center [283, 279] width 261 height 33
click at [270, 250] on p "For questions, please contact:" at bounding box center [283, 252] width 261 height 9
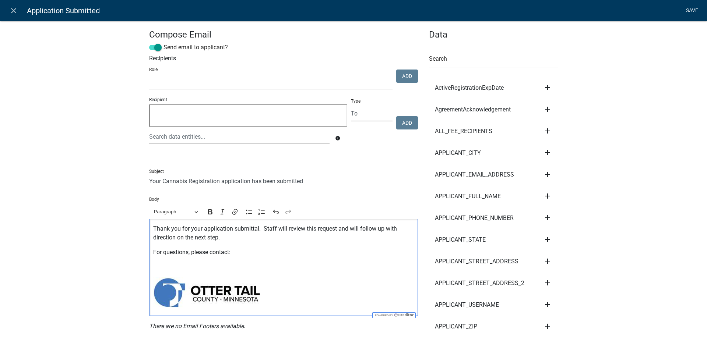
click at [694, 10] on link "Save" at bounding box center [692, 11] width 18 height 14
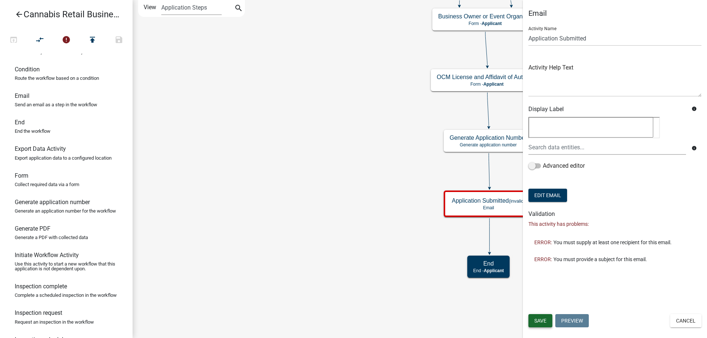
click at [538, 321] on span "Save" at bounding box center [540, 321] width 12 height 6
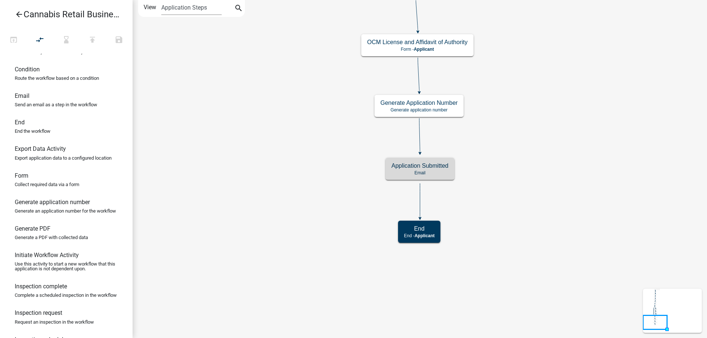
click at [325, 172] on icon "start Start - Applicant Application Introduction Form - Applicant Parcel search…" at bounding box center [420, 169] width 574 height 338
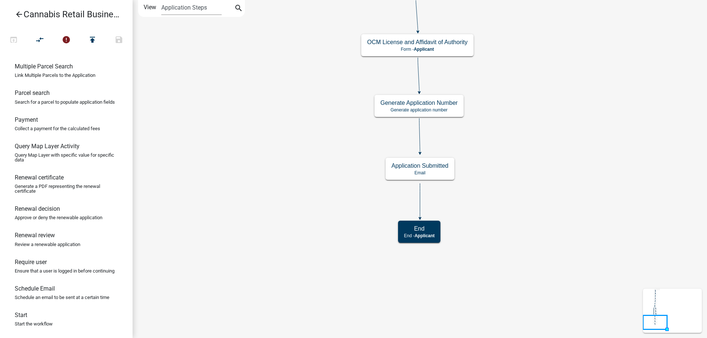
scroll to position [480, 0]
drag, startPoint x: 34, startPoint y: 241, endPoint x: 334, endPoint y: 183, distance: 305.9
click at [334, 183] on div "arrow_back Cannabis Retail Businesses and Temporary Cannabis Events open_in_bro…" at bounding box center [353, 169] width 707 height 338
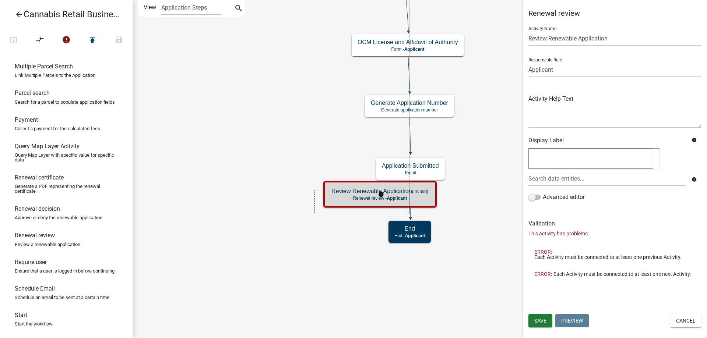
click at [315, 198] on icon "start Start - Applicant Application Introduction Form - Applicant Parcel search…" at bounding box center [420, 169] width 574 height 338
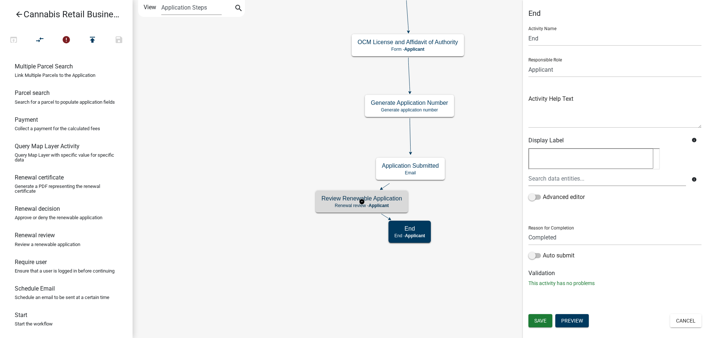
click at [348, 205] on g "Review Renewable Application Renewal review - Applicant" at bounding box center [362, 201] width 93 height 21
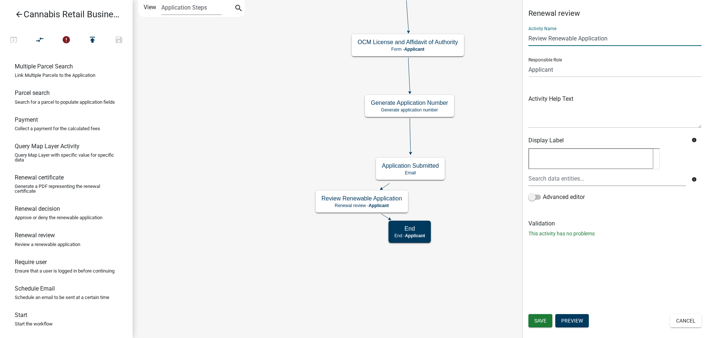
click at [529, 38] on input "Review Renewable Application" at bounding box center [615, 38] width 173 height 15
type input "Initial Review Renewable Application"
click at [541, 320] on span "Save" at bounding box center [540, 321] width 12 height 6
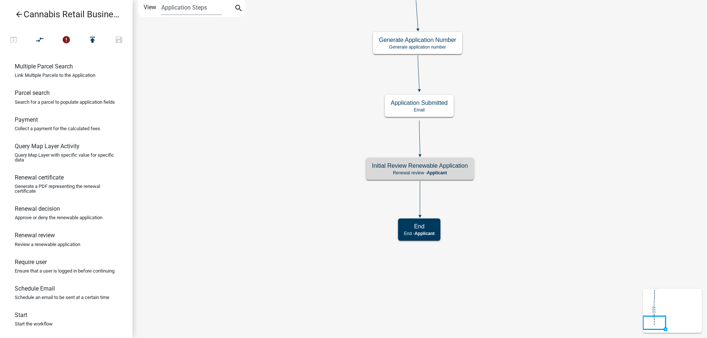
click at [308, 133] on icon "start Start - Applicant Application Introduction Form - Applicant Parcel search…" at bounding box center [420, 169] width 574 height 338
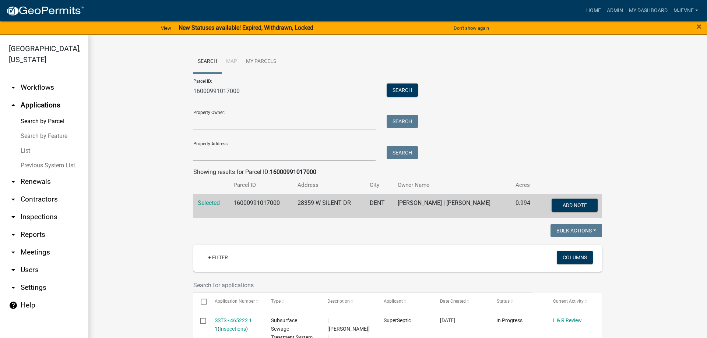
click at [34, 86] on link "arrow_drop_down Workflows" at bounding box center [44, 88] width 88 height 18
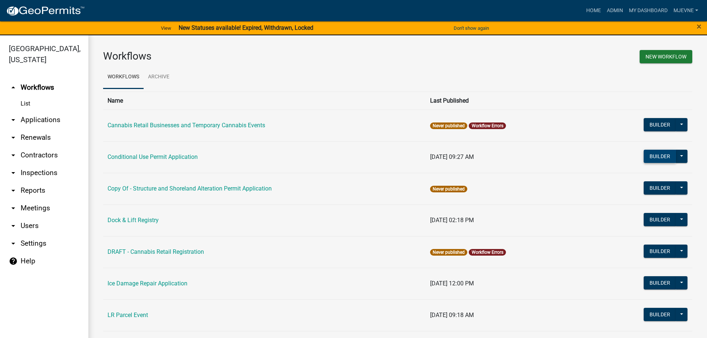
click at [666, 155] on button "Builder" at bounding box center [660, 156] width 32 height 13
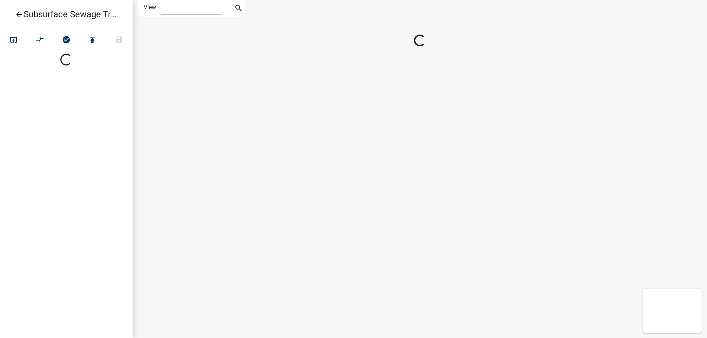
select select "1"
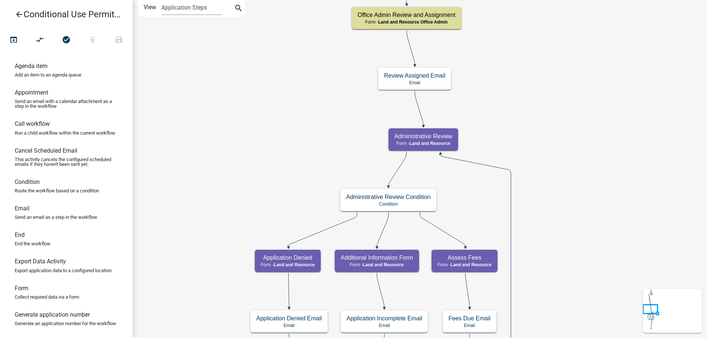
click at [296, 103] on div "Start Start - Applicant Require User Require user Parcel search Parcel search -…" at bounding box center [420, 169] width 575 height 338
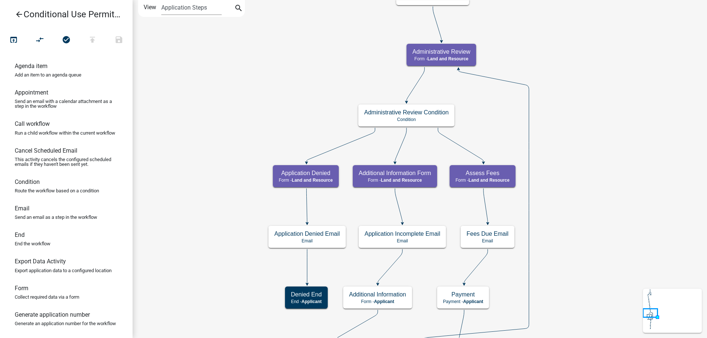
click at [250, 45] on div "Start Start - Applicant Require User Require user Parcel search Parcel search -…" at bounding box center [420, 169] width 575 height 338
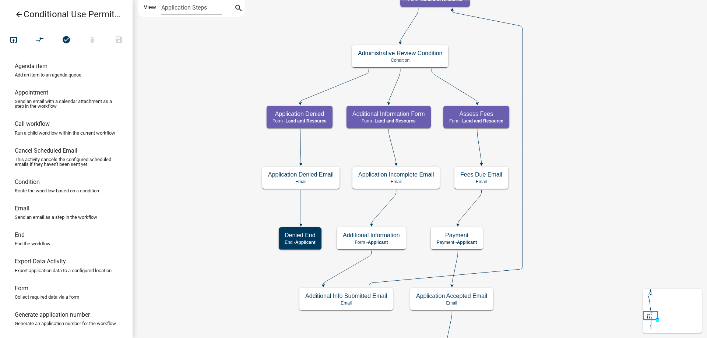
click at [198, 166] on div "Start Start - Applicant Require User Require user Parcel search Parcel search -…" at bounding box center [420, 169] width 575 height 338
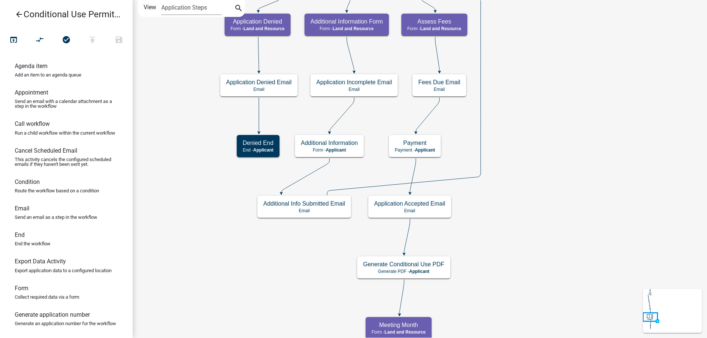
click at [457, 156] on div "Start Start - Applicant Require User Require user Parcel search Parcel search -…" at bounding box center [420, 169] width 575 height 338
click at [439, 210] on g "Application Accepted Email Email" at bounding box center [409, 206] width 83 height 21
click at [439, 210] on p "Email" at bounding box center [409, 210] width 71 height 5
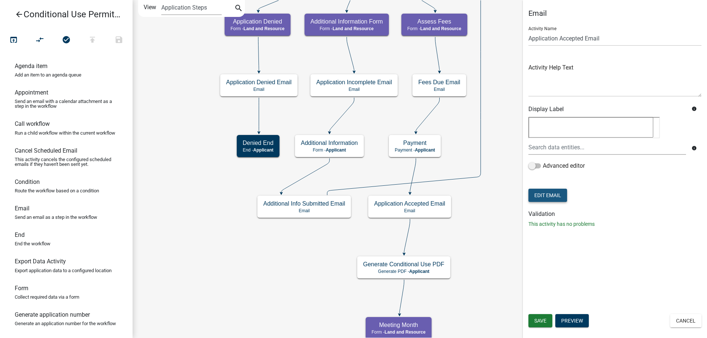
click at [558, 196] on button "Edit Email" at bounding box center [548, 195] width 39 height 13
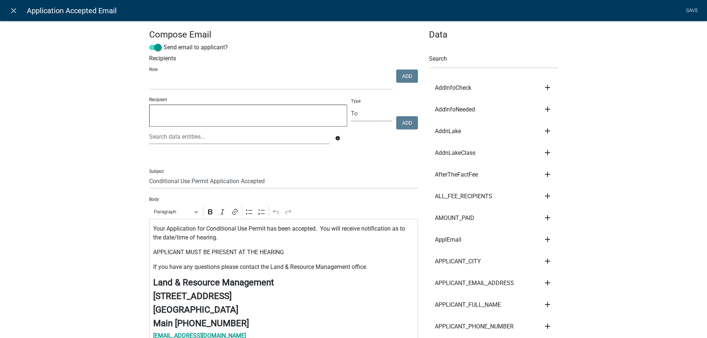
select select
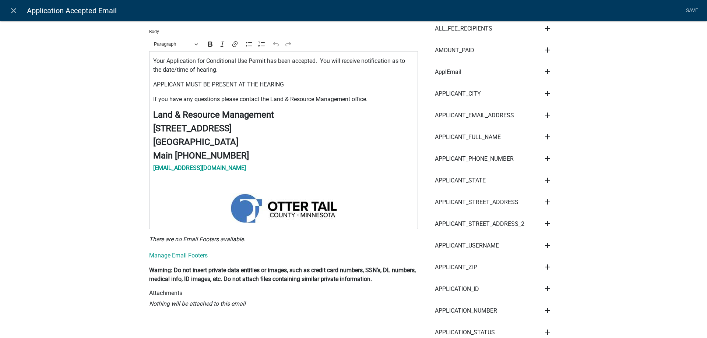
scroll to position [210, 0]
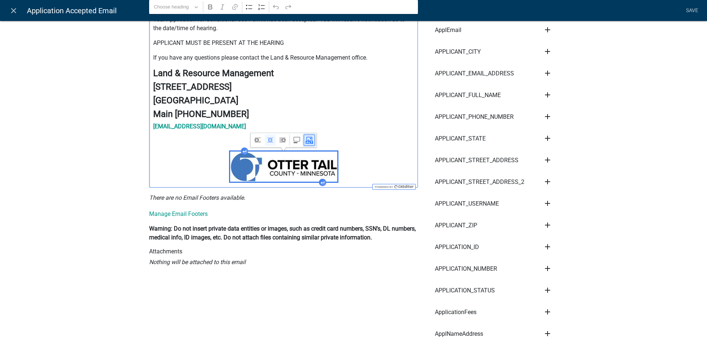
click at [308, 143] on icon "Image toolbar" at bounding box center [309, 140] width 7 height 7
click at [311, 137] on input "LogoDescription automatically generated with medium confidence" at bounding box center [270, 137] width 86 height 11
click at [312, 137] on input "LogoDescription automatically generated with medium confidence" at bounding box center [270, 137] width 86 height 11
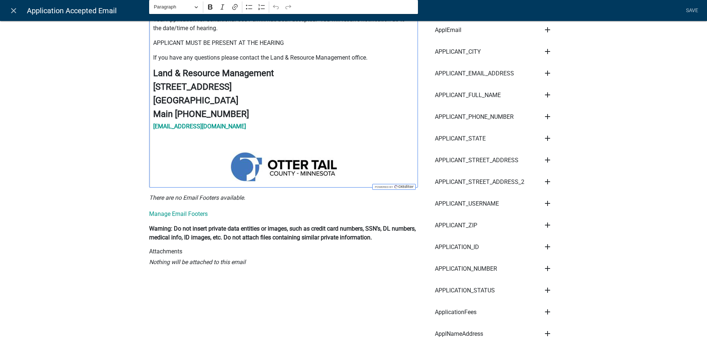
click at [375, 145] on div "Your Application for Conditional Use Permit has been accepted. You will receive…" at bounding box center [283, 99] width 269 height 178
click at [322, 183] on icon "Editor editing area: main. Press Alt+0 for help." at bounding box center [323, 183] width 4 height 3
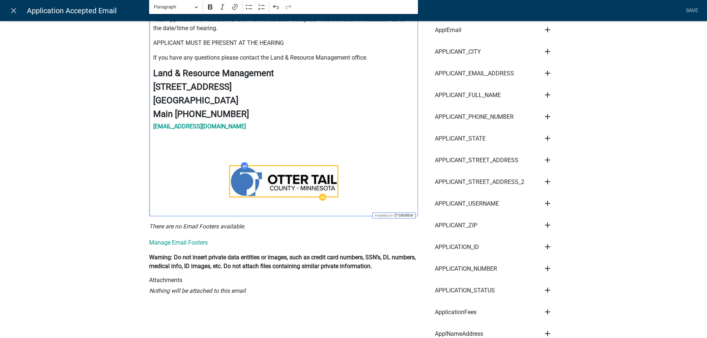
click at [245, 150] on div "Your Application for Conditional Use Permit has been accepted. You will receive…" at bounding box center [283, 113] width 269 height 207
click at [206, 142] on p "Editor editing area: main. Press Alt+0 for help." at bounding box center [283, 141] width 261 height 9
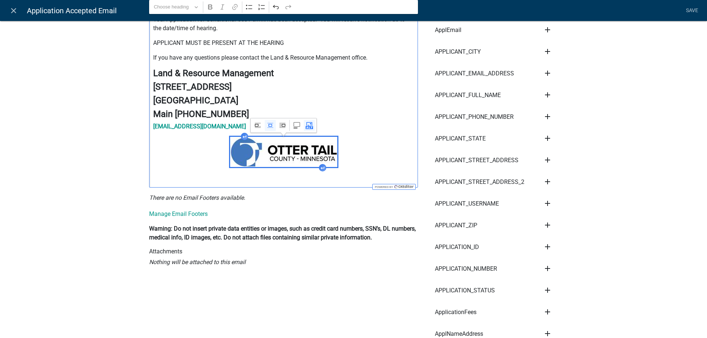
click at [326, 181] on div "Your Application for Conditional Use Permit has been accepted. You will receive…" at bounding box center [283, 99] width 269 height 178
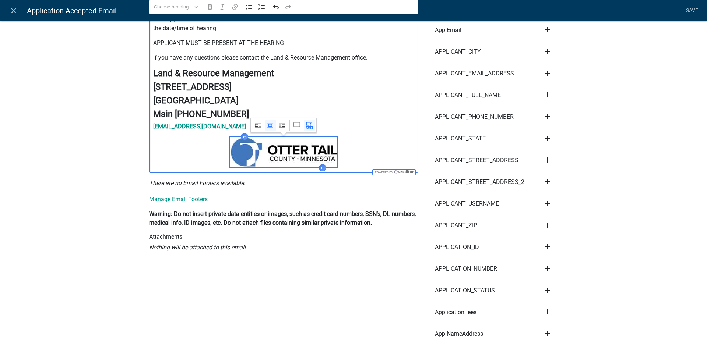
click at [365, 124] on p "land@ottertailcounty.gov" at bounding box center [283, 126] width 261 height 9
click at [302, 153] on img "Editor editing area: main. Press Alt+0 for help." at bounding box center [283, 152] width 107 height 30
click at [256, 126] on icon "Image toolbar" at bounding box center [257, 125] width 7 height 7
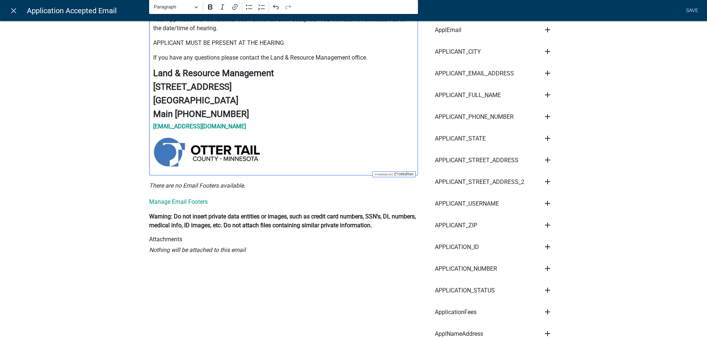
click at [295, 132] on div "Your Application for Conditional Use Permit has been accepted. You will receive…" at bounding box center [283, 93] width 269 height 166
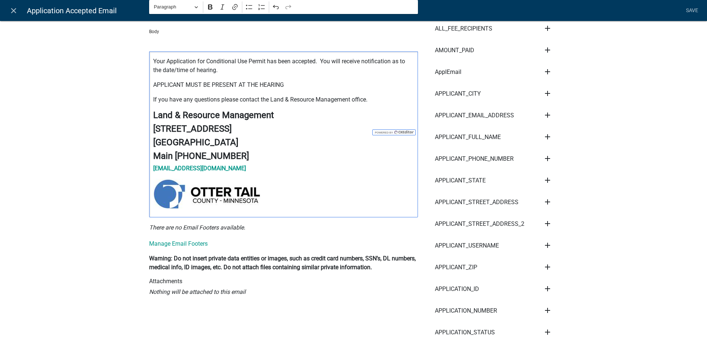
scroll to position [252, 0]
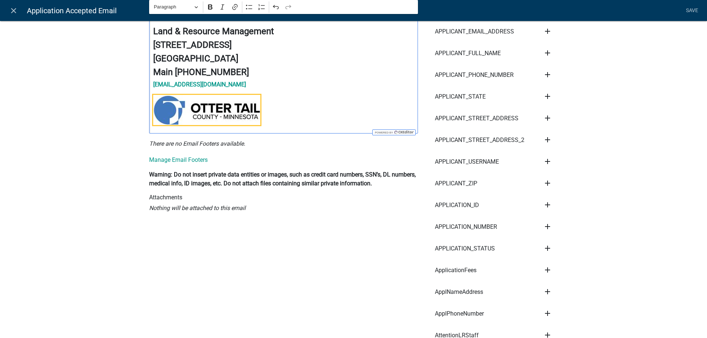
click at [216, 110] on img "Editor editing area: main. Press Alt+0 for help." at bounding box center [206, 110] width 107 height 30
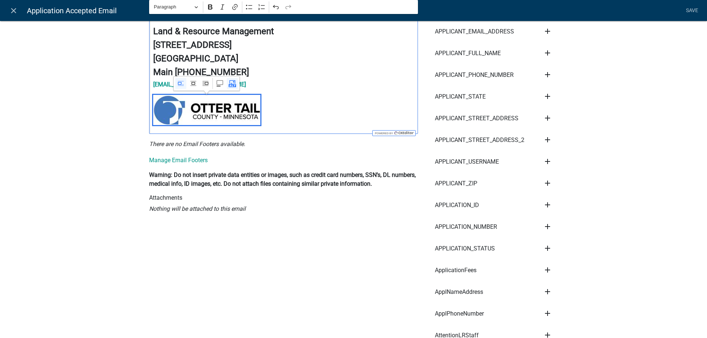
click at [333, 102] on p "Editor editing area: main. Press Alt+0 for help." at bounding box center [283, 111] width 261 height 33
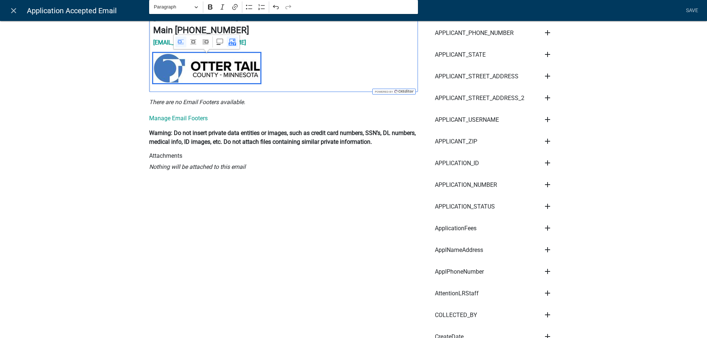
scroll to position [168, 0]
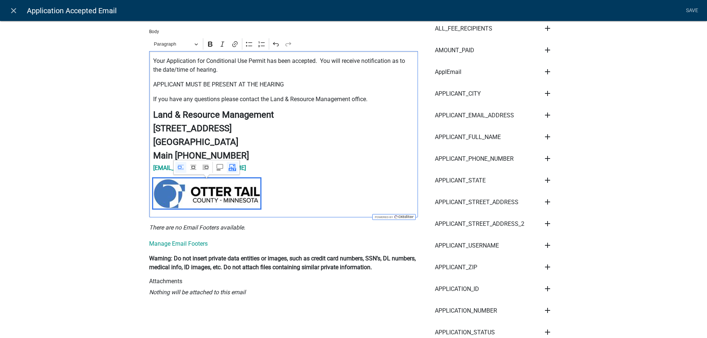
click at [321, 179] on p "Editor editing area: main. Press Alt+0 for help." at bounding box center [283, 195] width 261 height 33
click at [285, 184] on p "Editor editing area: main. Press Alt+0 for help." at bounding box center [283, 195] width 261 height 33
click at [231, 194] on img "Editor editing area: main. Press Alt+0 for help." at bounding box center [206, 194] width 107 height 30
click at [193, 168] on icon "Image toolbar" at bounding box center [194, 167] width 4 height 3
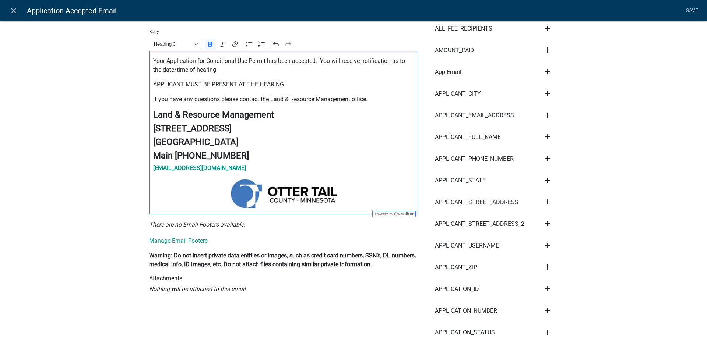
click at [344, 143] on h4 "Fergus Falls, MN 56537" at bounding box center [283, 142] width 261 height 11
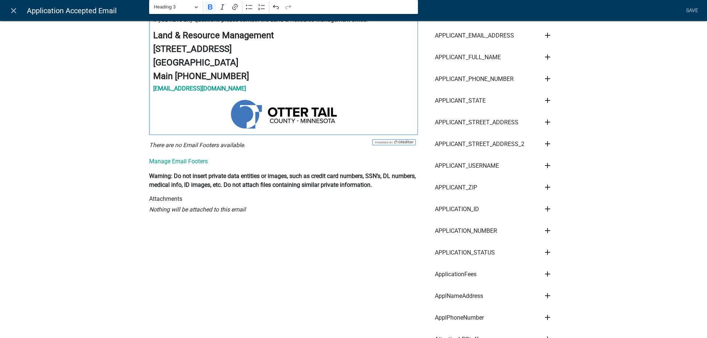
scroll to position [252, 0]
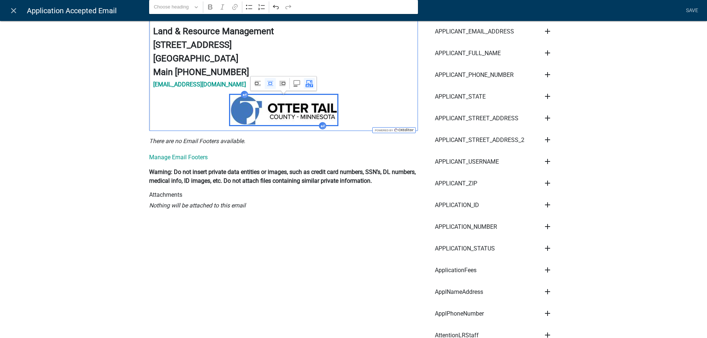
click at [281, 110] on img "Editor editing area: main. Press Alt+0 for help." at bounding box center [283, 110] width 107 height 30
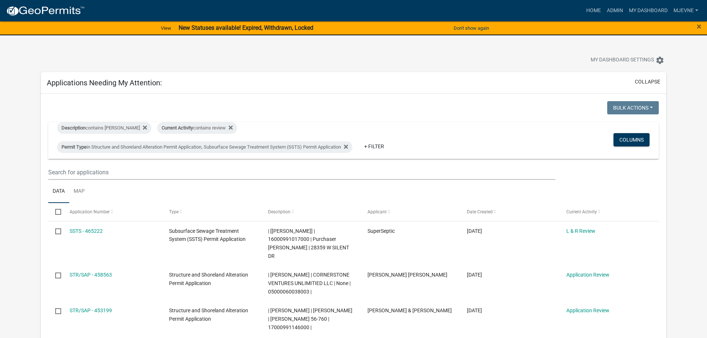
scroll to position [263, 0]
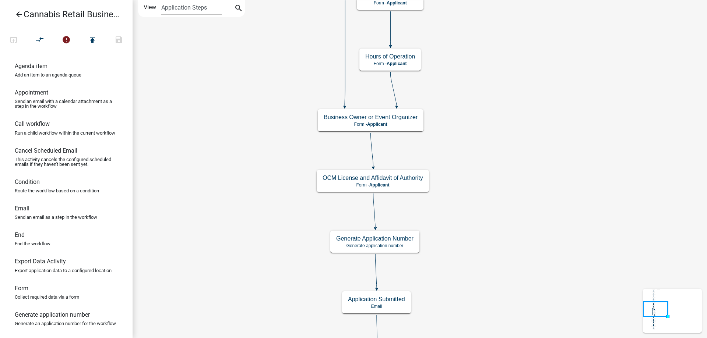
click at [321, 22] on div "start Start - Applicant Application Introduction Form - Applicant Parcel search…" at bounding box center [420, 169] width 575 height 338
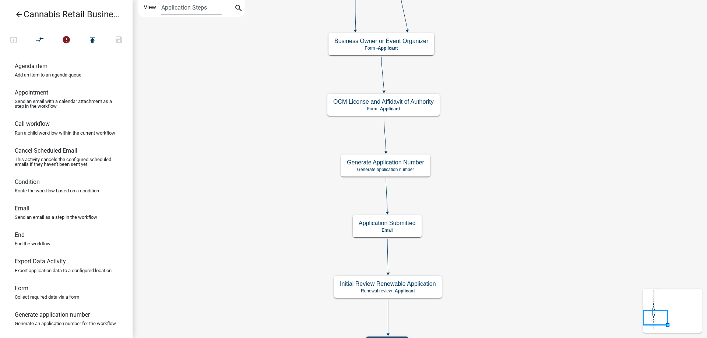
click at [324, 96] on div "start Start - Applicant Application Introduction Form - Applicant Parcel search…" at bounding box center [420, 169] width 575 height 338
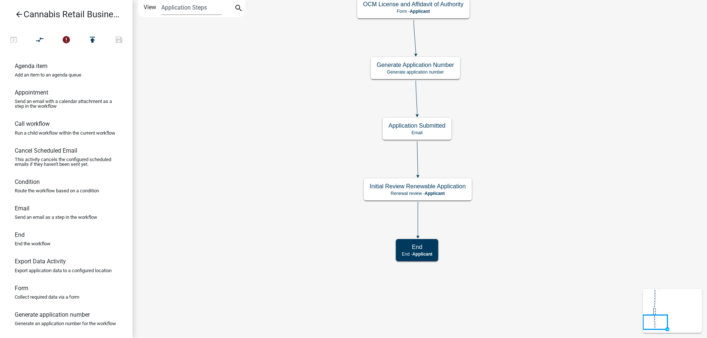
click at [306, 173] on div "start Start - Applicant Application Introduction Form - Applicant Parcel search…" at bounding box center [420, 169] width 575 height 338
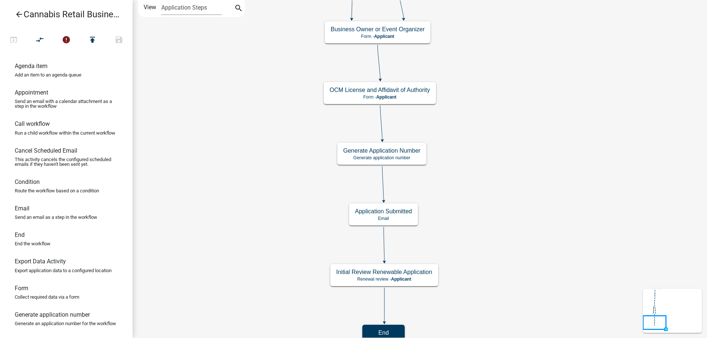
click at [507, 152] on div "start Start - Applicant Application Introduction Form - Applicant Parcel search…" at bounding box center [420, 169] width 575 height 338
click at [417, 97] on g "OCM License and Affidavit of Authority Form - Applicant" at bounding box center [380, 91] width 113 height 21
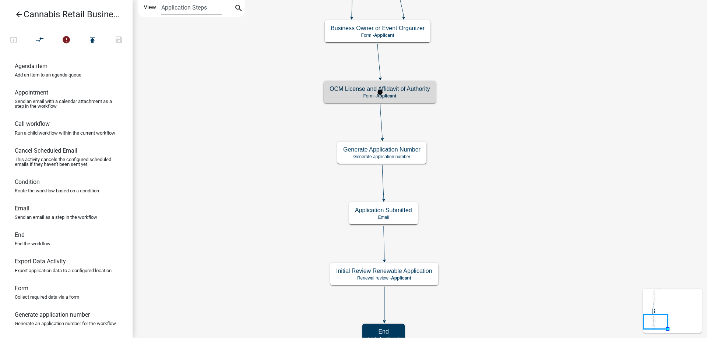
click at [417, 97] on p "Form - Applicant" at bounding box center [380, 96] width 101 height 5
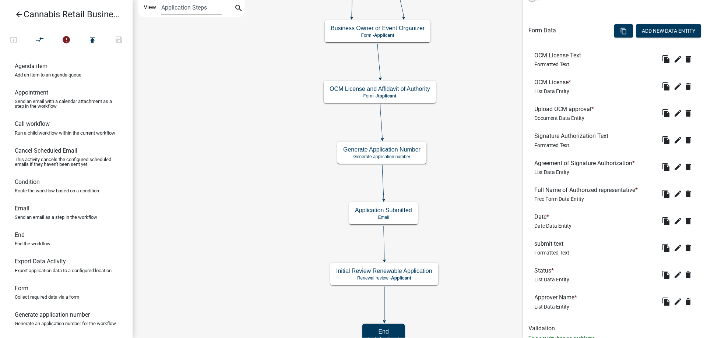
scroll to position [224, 0]
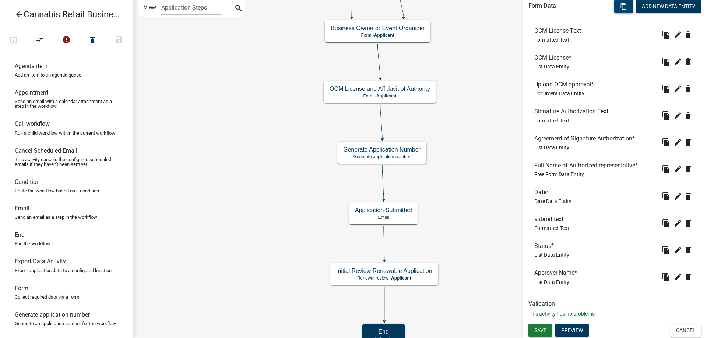
click at [623, 8] on icon "content_copy" at bounding box center [623, 6] width 7 height 7
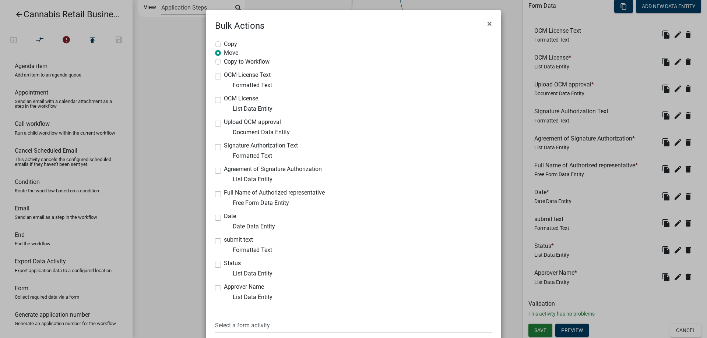
click at [224, 265] on label "Status" at bounding box center [232, 264] width 17 height 6
click at [224, 265] on input "Status" at bounding box center [226, 263] width 5 height 5
checkbox input "true"
click at [224, 289] on label "Approver Name" at bounding box center [244, 287] width 40 height 6
click at [224, 289] on input "Approver Name" at bounding box center [226, 286] width 5 height 5
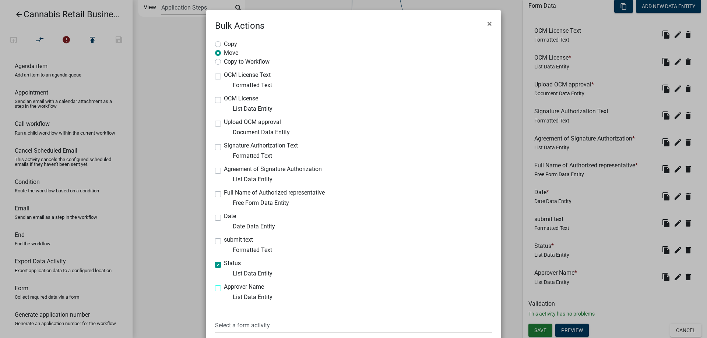
checkbox input "true"
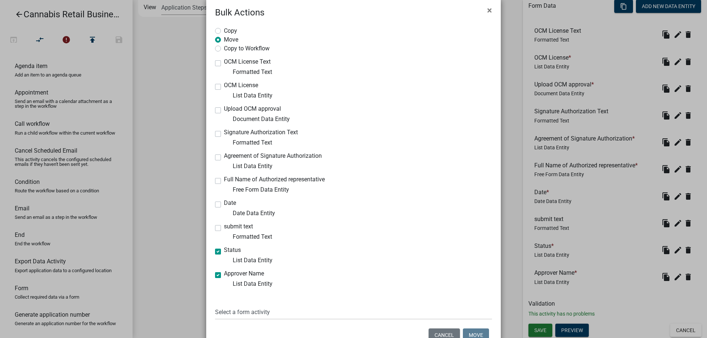
scroll to position [53, 0]
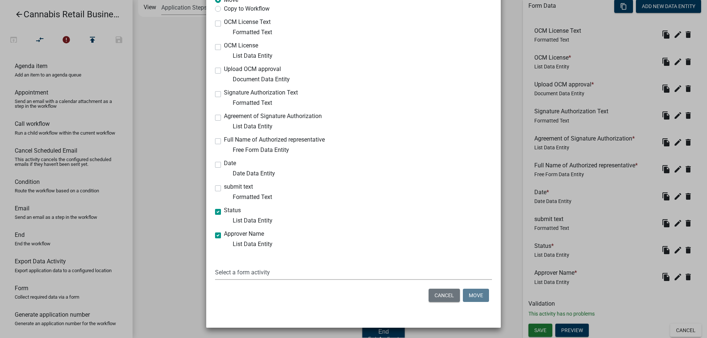
click at [215, 265] on select "Select a form activity Application Introduction Data Practices Advisory Applica…" at bounding box center [353, 272] width 277 height 15
select select "38ff3bcc-5480-46d4-9656-ea5b7a147e17"
click option "Confirm Council Notes" at bounding box center [0, 0] width 0 height 0
click at [479, 295] on button "Move" at bounding box center [476, 295] width 26 height 13
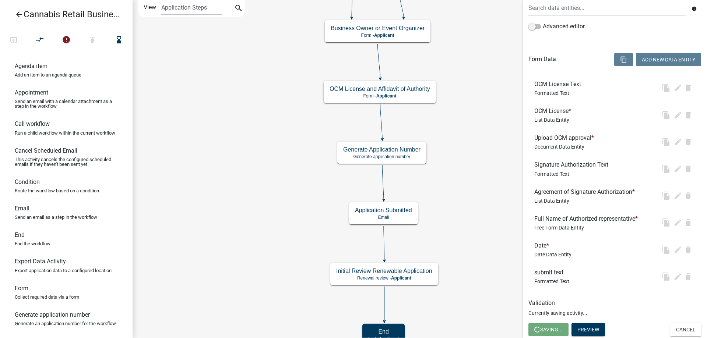
scroll to position [0, 0]
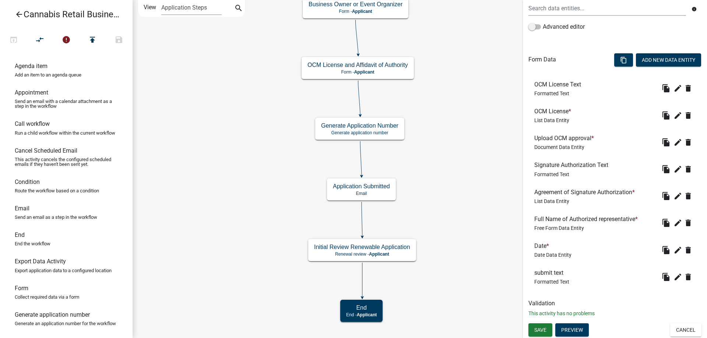
click at [473, 231] on div "start Start - Applicant Application Introduction Form - Applicant Parcel search…" at bounding box center [420, 169] width 575 height 338
click at [390, 253] on g "Initial Review Renewable Application Renewal review - Applicant" at bounding box center [362, 249] width 108 height 21
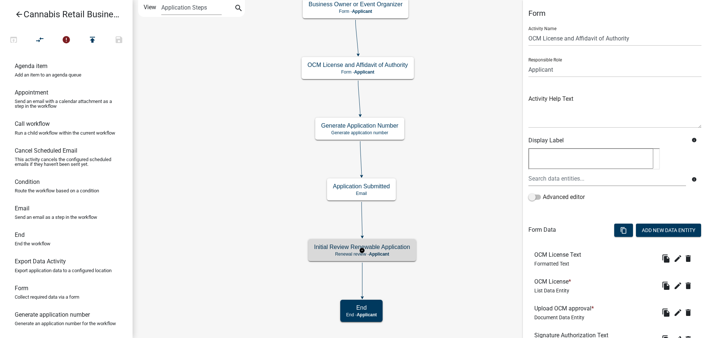
click at [390, 253] on g "Initial Review Renewable Application Renewal review - Applicant" at bounding box center [362, 249] width 108 height 21
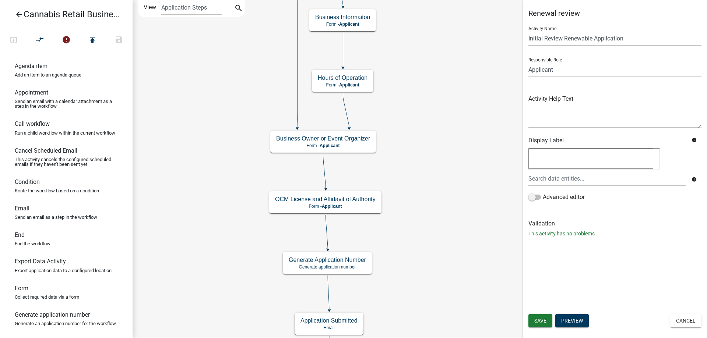
click at [419, 246] on div "start Start - Applicant Application Introduction Form - Applicant Parcel search…" at bounding box center [420, 169] width 575 height 338
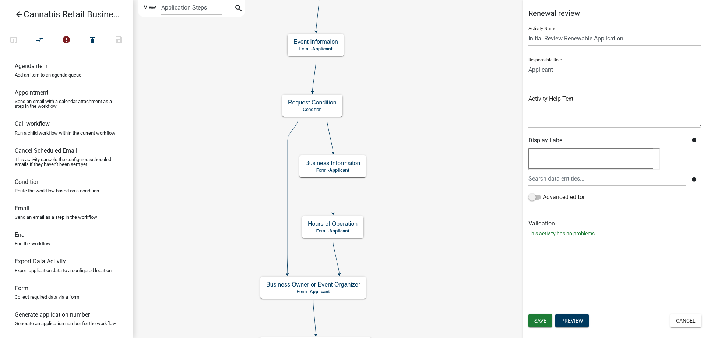
click at [415, 271] on div "start Start - Applicant Application Introduction Form - Applicant Parcel search…" at bounding box center [420, 169] width 575 height 338
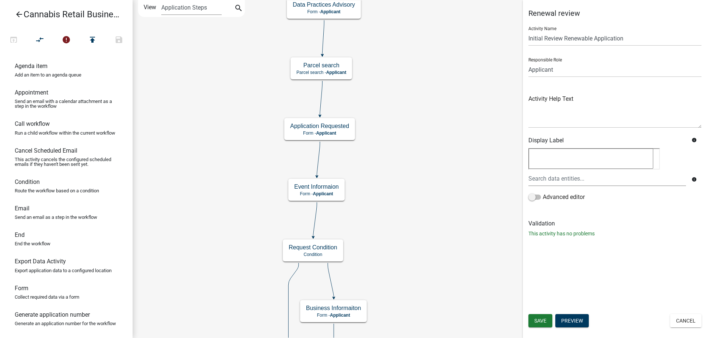
click at [422, 261] on div "start Start - Applicant Application Introduction Form - Applicant Parcel search…" at bounding box center [420, 169] width 575 height 338
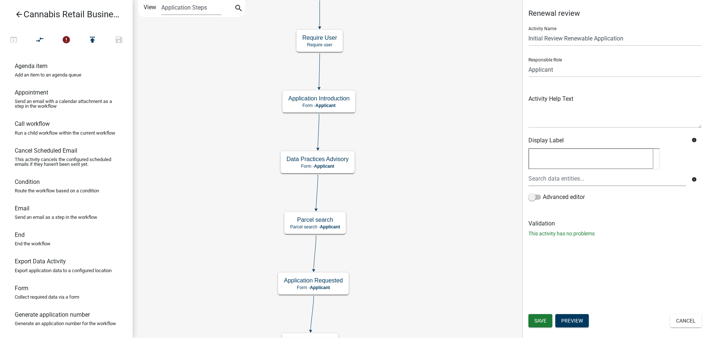
click at [411, 262] on div "start Start - Applicant Application Introduction Form - Applicant Parcel search…" at bounding box center [420, 169] width 575 height 338
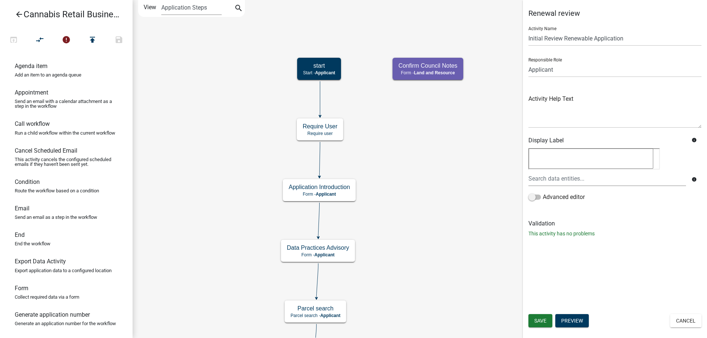
click at [415, 227] on div "start Start - Applicant Application Introduction Form - Applicant Parcel search…" at bounding box center [420, 169] width 575 height 338
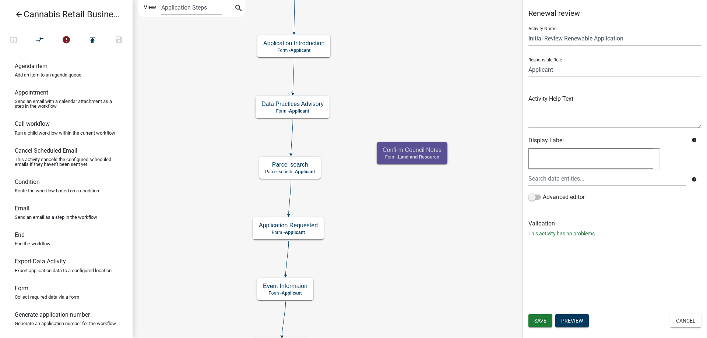
click at [418, 99] on div "start Start - Applicant Application Introduction Form - Applicant Parcel search…" at bounding box center [420, 169] width 575 height 338
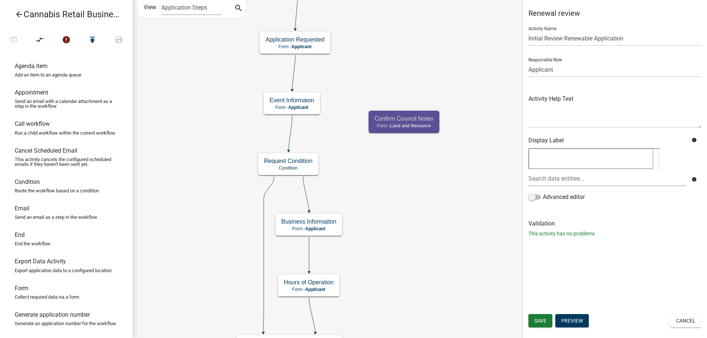
click at [436, 58] on div "start Start - Applicant Application Introduction Form - Applicant Parcel search…" at bounding box center [420, 169] width 575 height 338
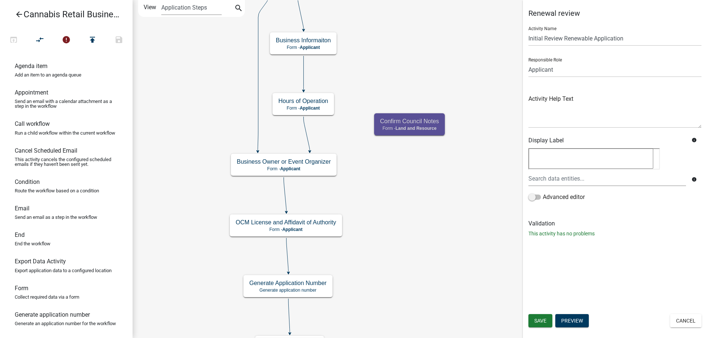
click at [447, 67] on div "start Start - Applicant Application Introduction Form - Applicant Parcel search…" at bounding box center [420, 169] width 575 height 338
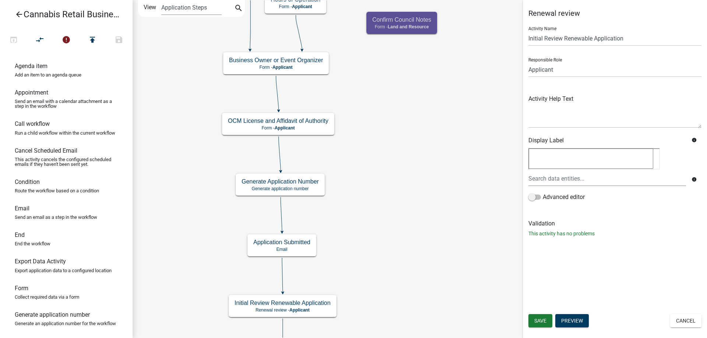
click at [440, 145] on div "start Start - Applicant Application Introduction Form - Applicant Parcel search…" at bounding box center [420, 169] width 575 height 338
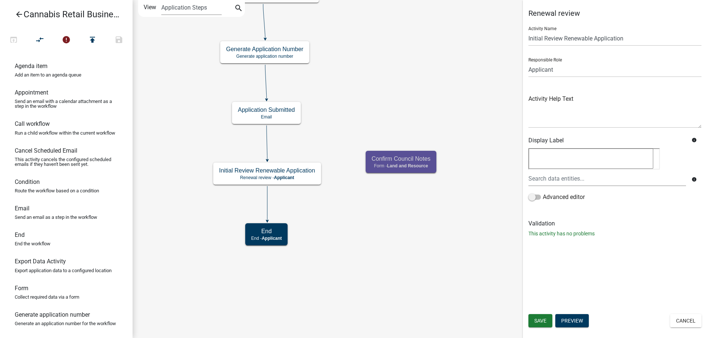
click at [465, 117] on div "start Start - Applicant Application Introduction Form - Applicant Parcel search…" at bounding box center [420, 169] width 575 height 338
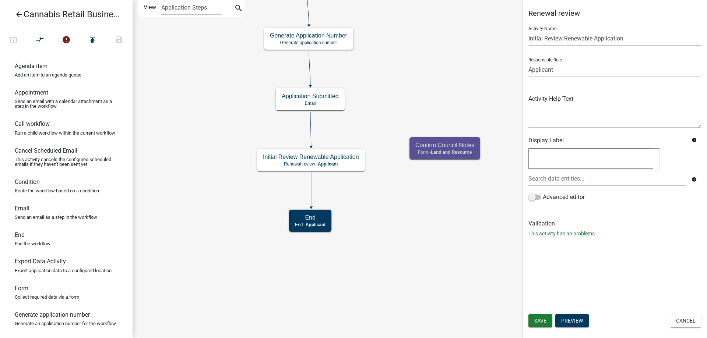
click at [420, 204] on div "start Start - Applicant Application Introduction Form - Applicant Parcel search…" at bounding box center [420, 169] width 575 height 338
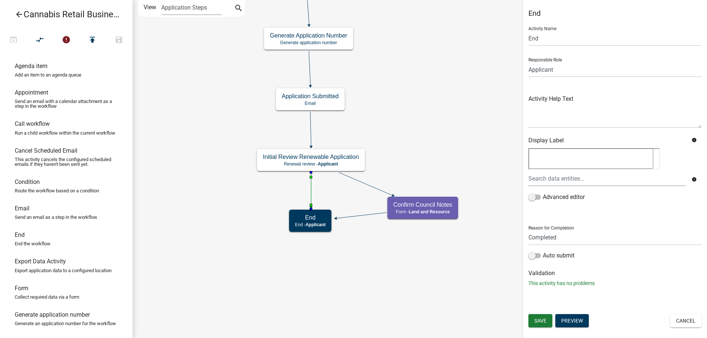
click at [311, 190] on icon at bounding box center [311, 190] width 0 height 35
click at [41, 41] on icon "compare_arrows" at bounding box center [40, 40] width 9 height 10
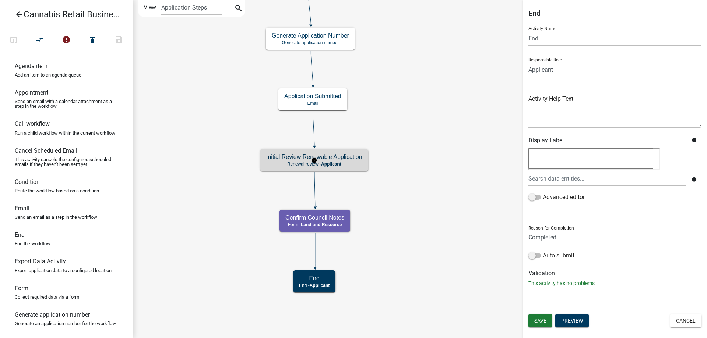
click at [356, 165] on g "Initial Review Renewable Application Renewal review - Applicant" at bounding box center [314, 159] width 108 height 21
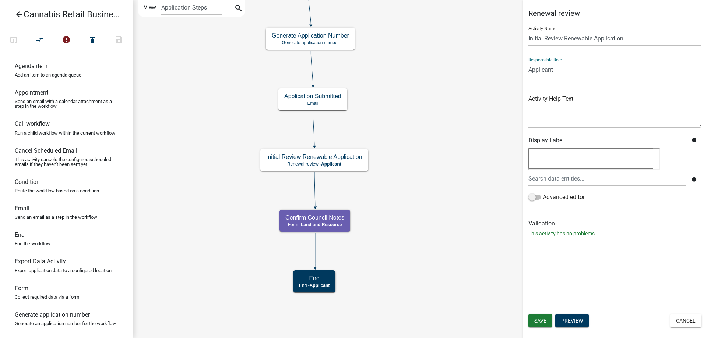
click at [529, 62] on select "Applicant Land and Resource Assistant Director Admin Cannabis Registration Revi…" at bounding box center [615, 69] width 173 height 15
select select "5380C035-E995-43AF-9DCB-4673FB5A2820"
click option "Cannabis Registration Review" at bounding box center [0, 0] width 0 height 0
click at [541, 320] on span "Save" at bounding box center [540, 321] width 12 height 6
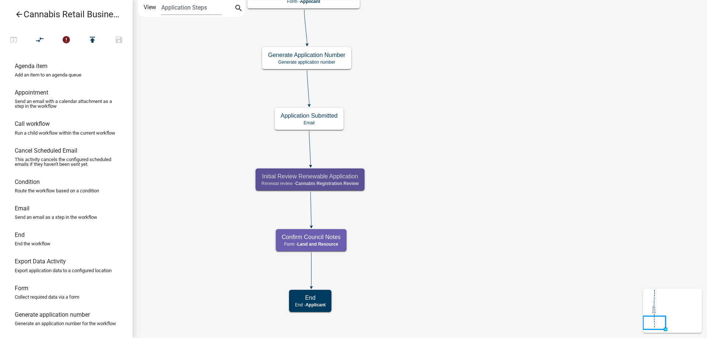
click at [457, 195] on div "start Start - Applicant Application Introduction Form - Applicant Parcel search…" at bounding box center [420, 169] width 575 height 338
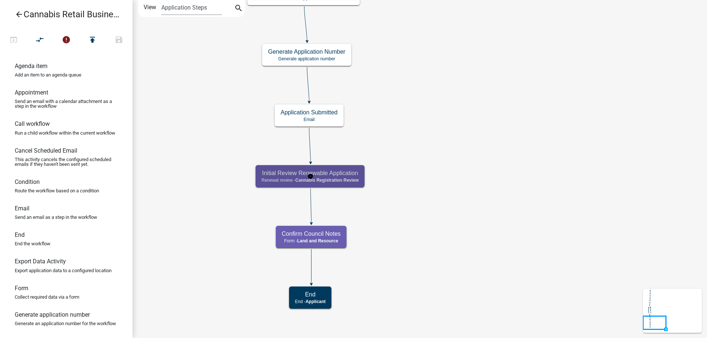
click at [338, 179] on span "Cannabis Registration Review" at bounding box center [326, 180] width 63 height 5
select select "5380C035-E995-43AF-9DCB-4673FB5A2820"
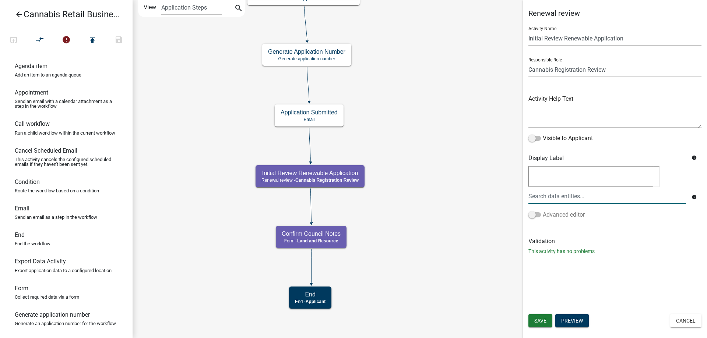
click at [538, 215] on span at bounding box center [535, 215] width 13 height 5
click at [543, 211] on input "Advanced editor" at bounding box center [543, 211] width 0 height 0
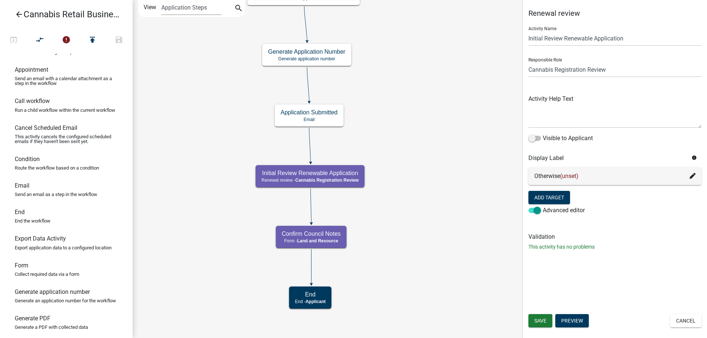
scroll to position [38, 0]
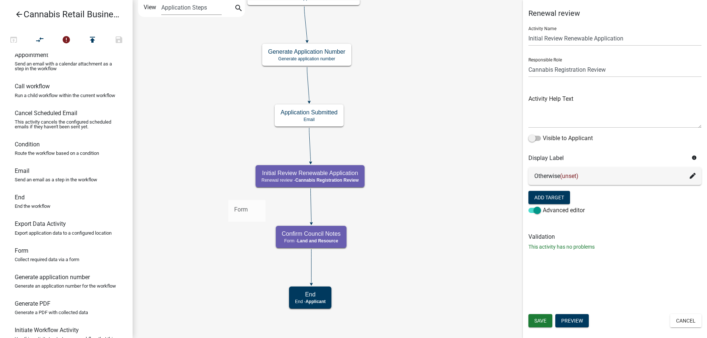
drag, startPoint x: 24, startPoint y: 256, endPoint x: 228, endPoint y: 194, distance: 213.1
click at [228, 194] on div "arrow_back Cannabis Retail Businesses and Temporary Cannabis Events open_in_bro…" at bounding box center [353, 169] width 707 height 338
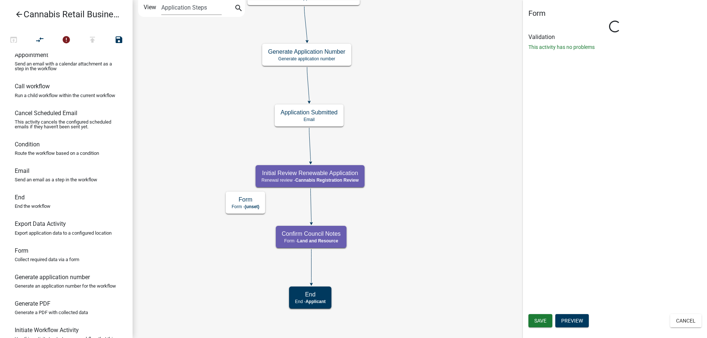
select select "5380C035-E995-43AF-9DCB-4673FB5A2820"
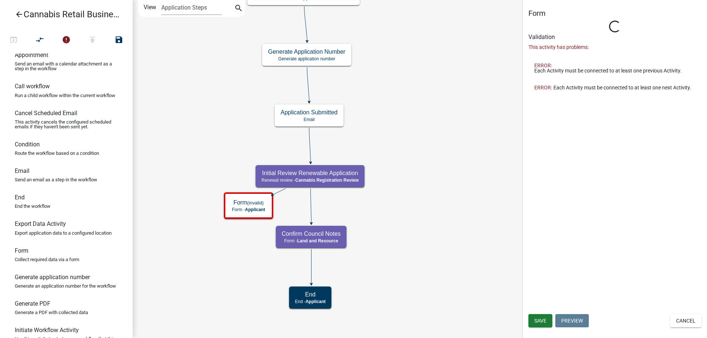
select select "5380C035-E995-43AF-9DCB-4673FB5A2820"
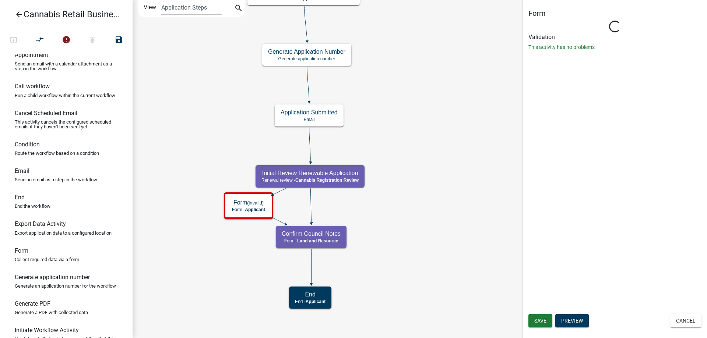
select select "5380C035-E995-43AF-9DCB-4673FB5A2820"
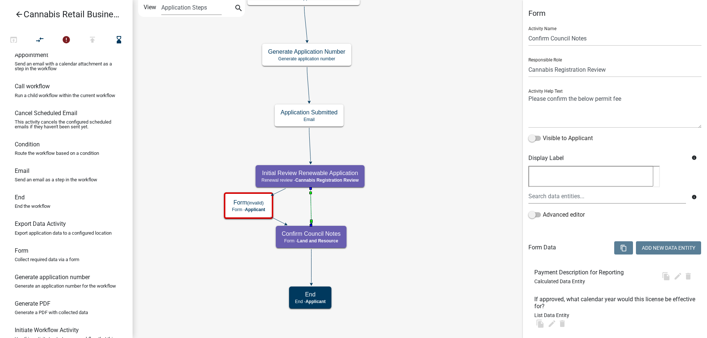
click at [311, 206] on icon at bounding box center [311, 206] width 1 height 35
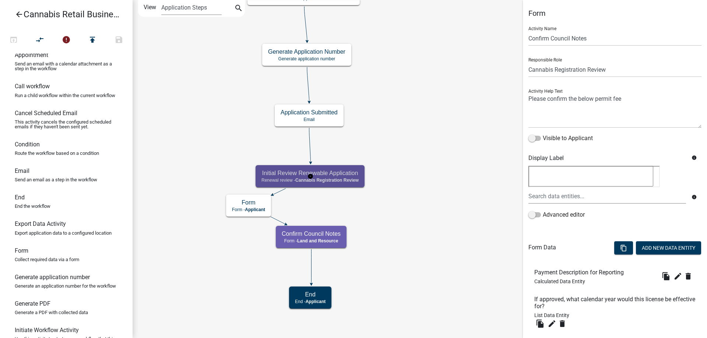
click at [344, 182] on g "Initial Review Renewable Application Renewal review - Cannabis Registration Rev…" at bounding box center [311, 175] width 110 height 21
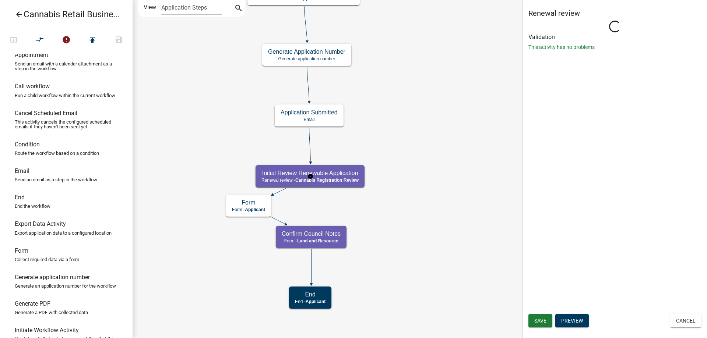
click at [344, 182] on g "Initial Review Renewable Application Renewal review - Cannabis Registration Rev…" at bounding box center [311, 175] width 110 height 21
select select "5380C035-E995-43AF-9DCB-4673FB5A2820"
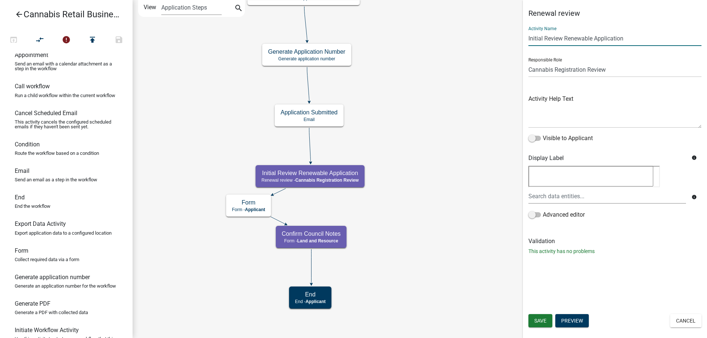
drag, startPoint x: 625, startPoint y: 38, endPoint x: 526, endPoint y: 43, distance: 99.2
click at [529, 43] on input "Initial Review Renewable Application" at bounding box center [615, 38] width 173 height 15
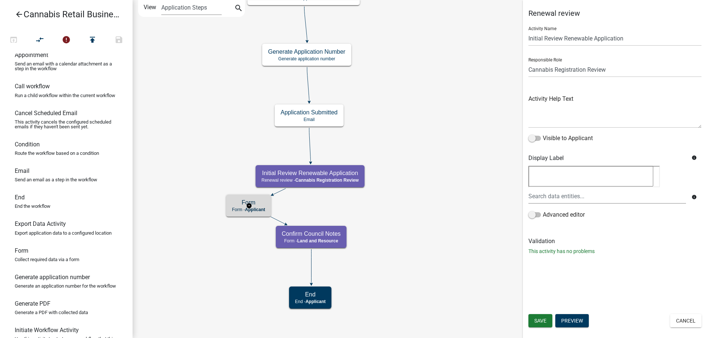
click at [240, 208] on g "Form Form - Applicant" at bounding box center [249, 205] width 46 height 21
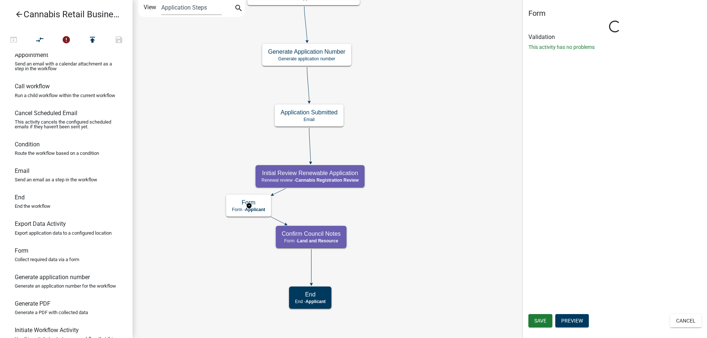
select select "5380C035-E995-43AF-9DCB-4673FB5A2820"
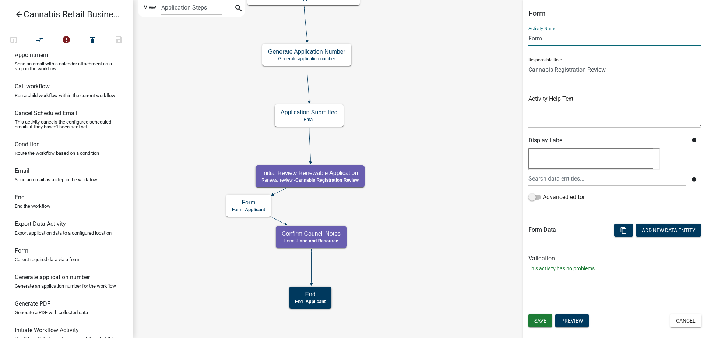
drag, startPoint x: 550, startPoint y: 41, endPoint x: 514, endPoint y: 43, distance: 36.1
click at [529, 43] on input "Form" at bounding box center [615, 38] width 173 height 15
paste input "Initial Review Renewable Application"
type input "Initial Review Renewable Application"
click at [541, 320] on span "Save" at bounding box center [540, 321] width 12 height 6
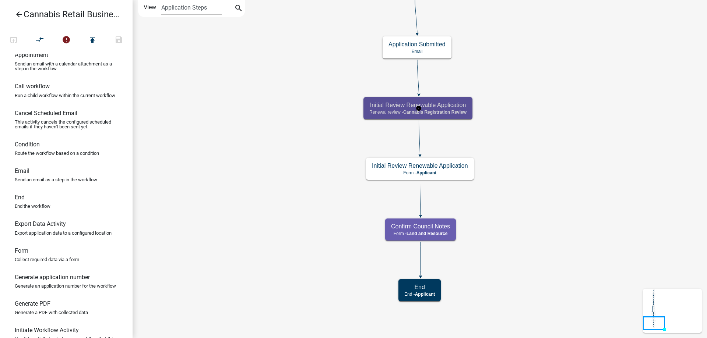
click at [455, 109] on g "Initial Review Renewable Application Renewal review - Cannabis Registration Rev…" at bounding box center [419, 107] width 110 height 21
click at [442, 109] on div "Initial Review Renewable Application Renewal review - Cannabis Registration Rev…" at bounding box center [418, 108] width 109 height 22
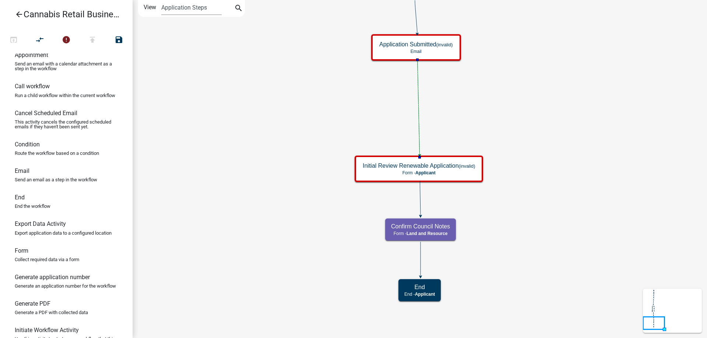
click at [545, 115] on icon "start Start - Applicant Application Introduction Form - Applicant Parcel search…" at bounding box center [420, 169] width 574 height 338
click at [42, 39] on icon "compare_arrows" at bounding box center [40, 40] width 9 height 10
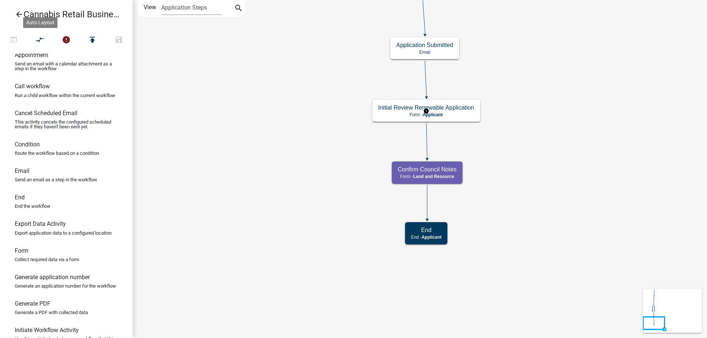
click at [468, 116] on g "Initial Review Renewable Application Form - Applicant" at bounding box center [426, 110] width 108 height 21
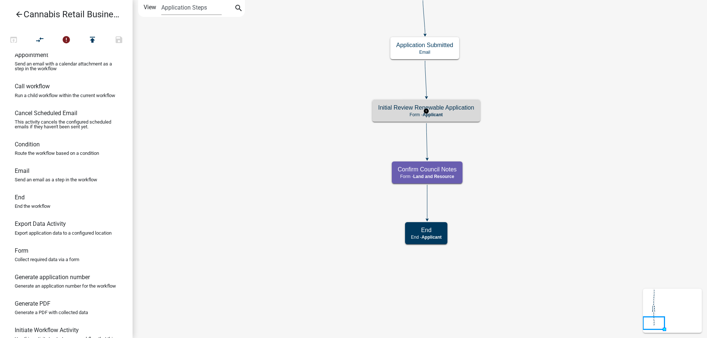
click at [468, 116] on p "Form - Applicant" at bounding box center [426, 114] width 96 height 5
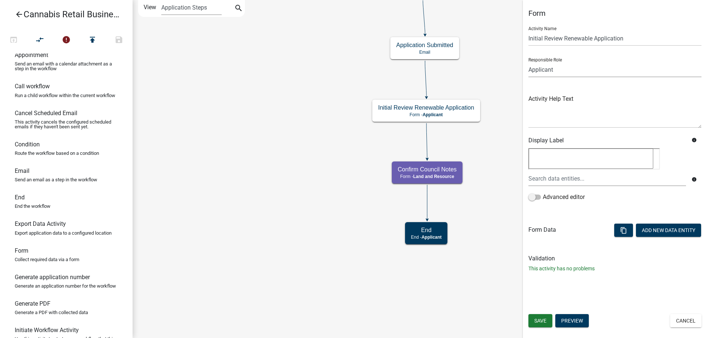
click at [529, 62] on select "Applicant Land and Resource Assistant Director Admin Cannabis Registration Revi…" at bounding box center [615, 69] width 173 height 15
select select "5380C035-E995-43AF-9DCB-4673FB5A2820"
click option "Cannabis Registration Review" at bounding box center [0, 0] width 0 height 0
click at [539, 319] on span "Save" at bounding box center [540, 321] width 12 height 6
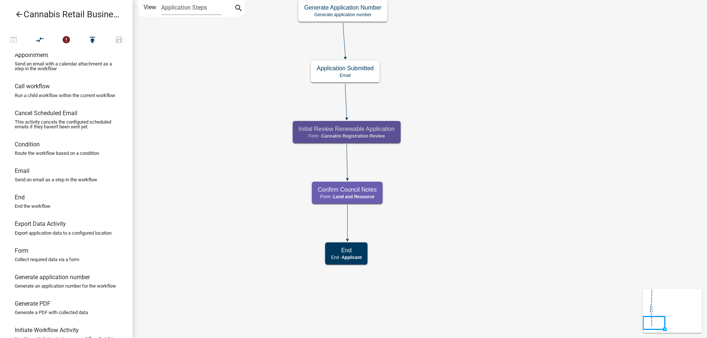
click at [478, 158] on div "start Start - Applicant Application Introduction Form - Applicant Parcel search…" at bounding box center [420, 169] width 575 height 338
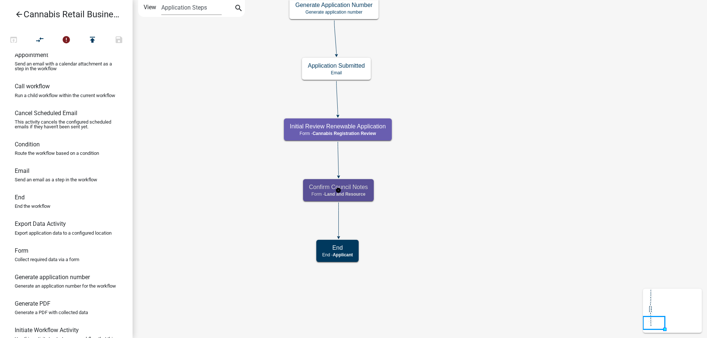
click at [353, 194] on g "Confirm Council Notes Form - Land and Resource" at bounding box center [338, 189] width 71 height 21
click at [353, 194] on span "Land and Resource" at bounding box center [344, 194] width 41 height 5
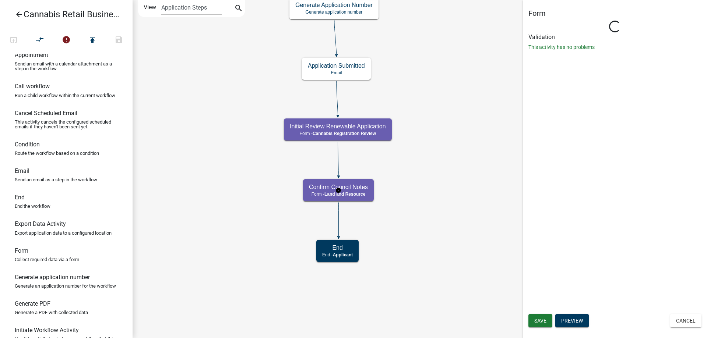
select select "8480AF63-7AD4-4446-8EB2-87DCCDEB9E57"
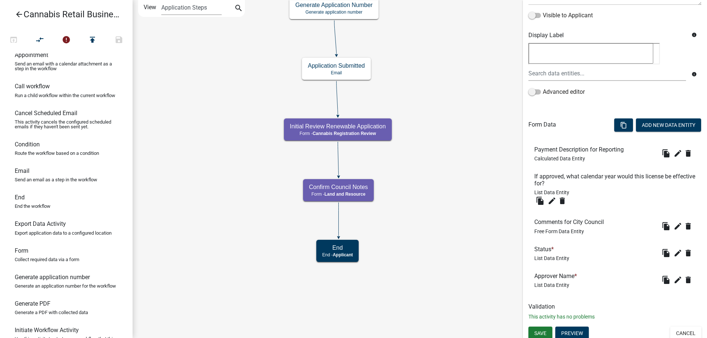
scroll to position [126, 0]
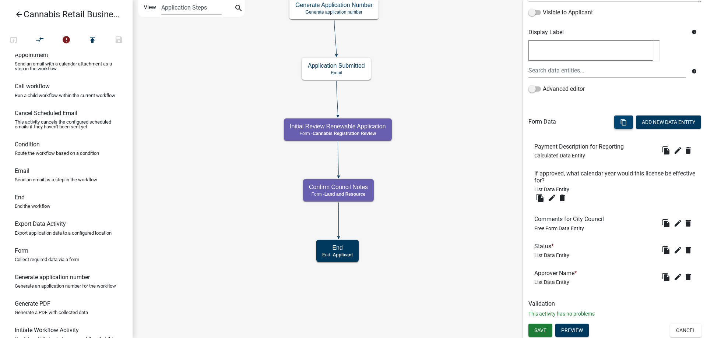
click at [623, 121] on icon "content_copy" at bounding box center [623, 122] width 7 height 7
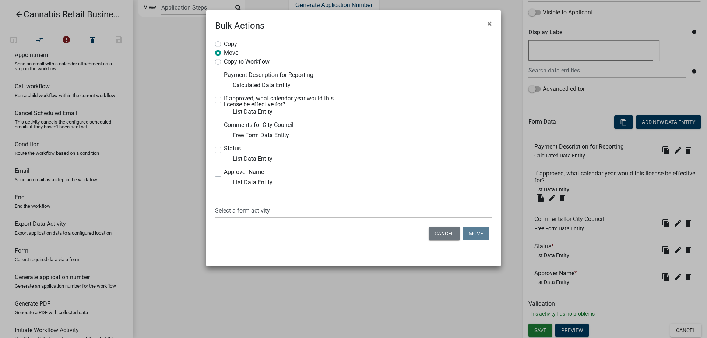
click at [224, 151] on label "Status" at bounding box center [232, 149] width 17 height 6
click at [224, 151] on input "Status" at bounding box center [226, 148] width 5 height 5
checkbox input "true"
click at [224, 174] on label "Approver Name" at bounding box center [244, 172] width 40 height 6
click at [224, 174] on input "Approver Name" at bounding box center [226, 171] width 5 height 5
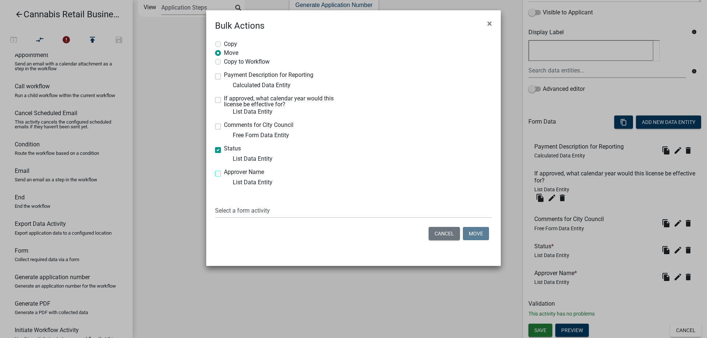
checkbox input "true"
click at [215, 203] on select "Select a form activity Application Introduction Data Practices Advisory Applica…" at bounding box center [353, 210] width 277 height 15
select select "c3fe022b-a316-49e3-976a-183390c2d875"
click option "Initial Review Renewable Application" at bounding box center [0, 0] width 0 height 0
click at [473, 232] on button "Move" at bounding box center [476, 233] width 26 height 13
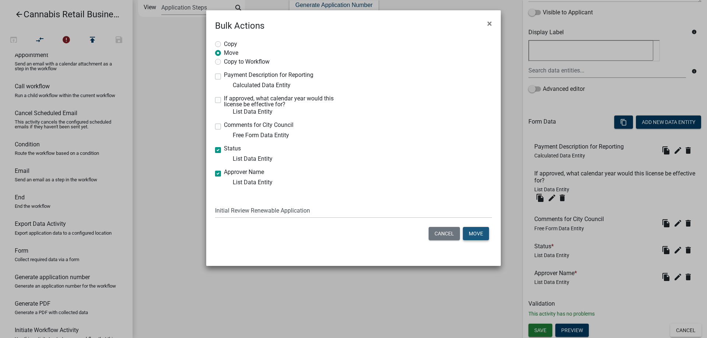
scroll to position [72, 0]
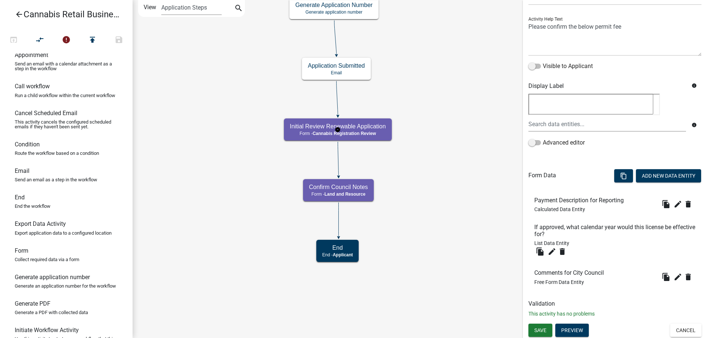
click at [368, 132] on g "Initial Review Renewable Application Form - Cannabis Registration Review" at bounding box center [338, 129] width 108 height 21
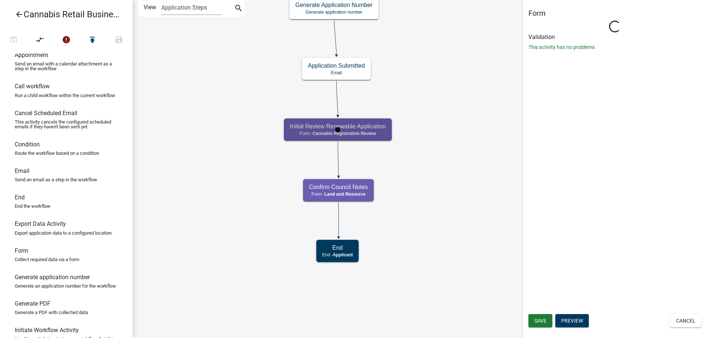
scroll to position [0, 0]
click at [368, 132] on g "Initial Review Renewable Application Form - Cannabis Registration Review" at bounding box center [338, 129] width 108 height 21
select select "8480AF63-7AD4-4446-8EB2-87DCCDEB9E57"
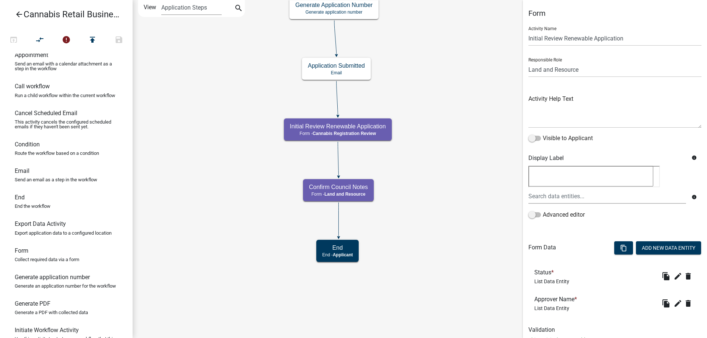
scroll to position [26, 0]
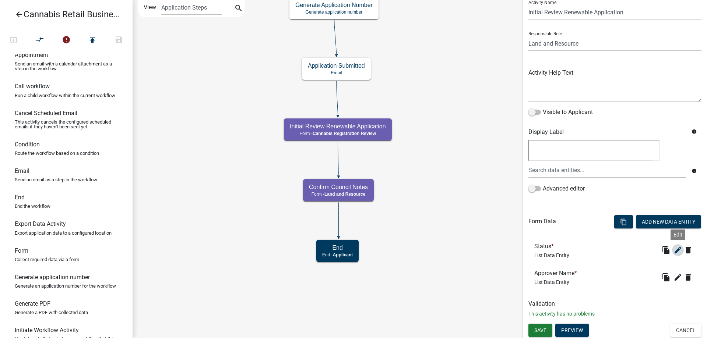
click at [678, 250] on icon "edit" at bounding box center [678, 250] width 9 height 9
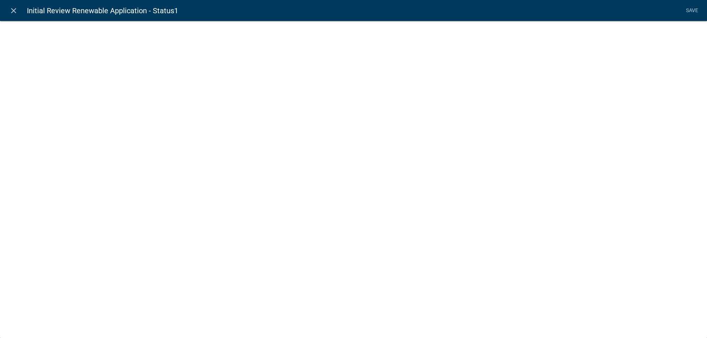
select select "list-data"
select select
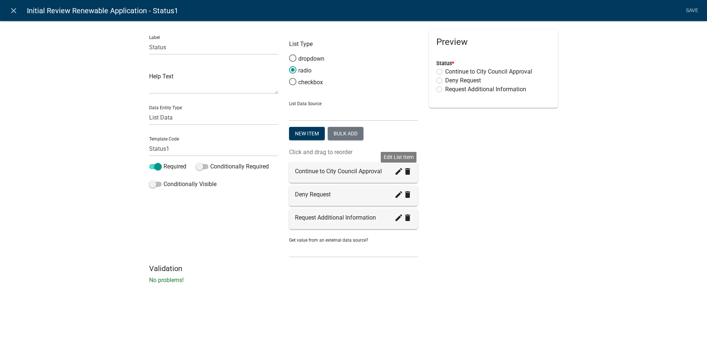
click at [399, 171] on icon "create" at bounding box center [398, 171] width 9 height 9
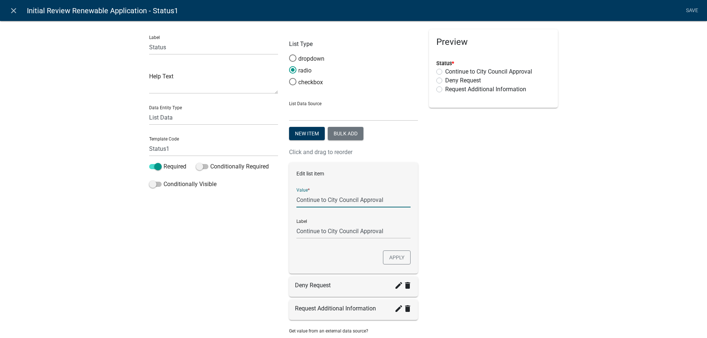
drag, startPoint x: 358, startPoint y: 200, endPoint x: 328, endPoint y: 201, distance: 30.2
click at [328, 201] on input "Continue to City Council Approval" at bounding box center [353, 200] width 114 height 15
type input "Continue to County Board Approval"
click at [398, 257] on button "Apply" at bounding box center [397, 258] width 28 height 14
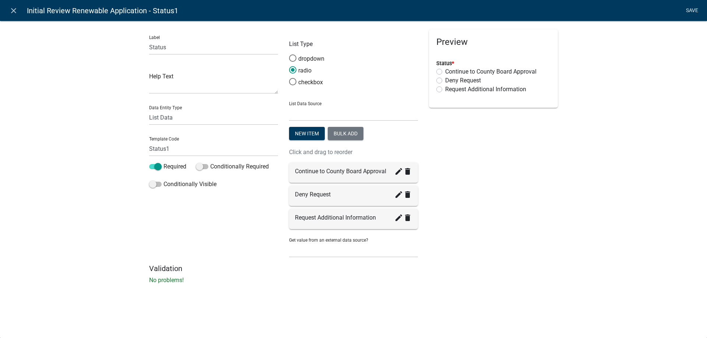
click at [691, 11] on link "Save" at bounding box center [692, 11] width 18 height 14
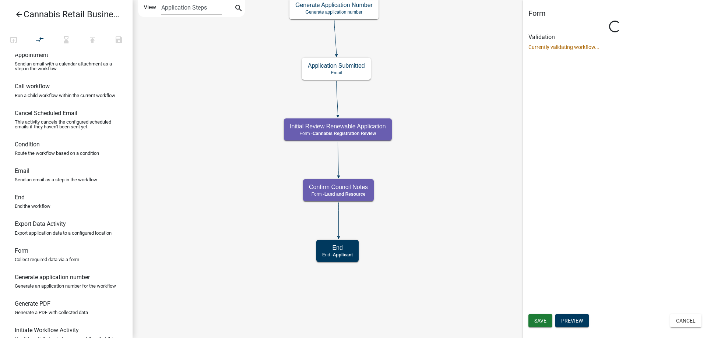
scroll to position [0, 0]
select select "8480AF63-7AD4-4446-8EB2-87DCCDEB9E57"
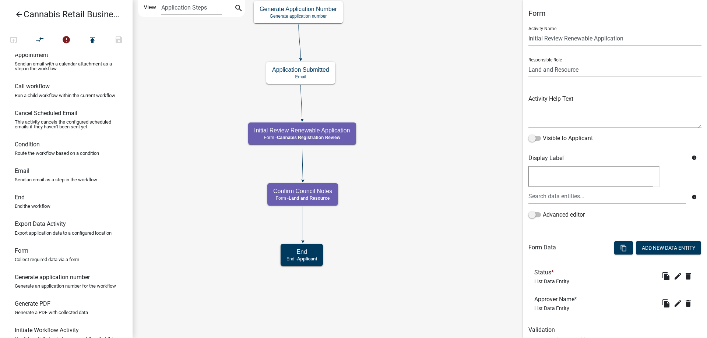
click at [419, 185] on div "start Start - Applicant Application Introduction Form - Applicant Parcel search…" at bounding box center [420, 169] width 575 height 338
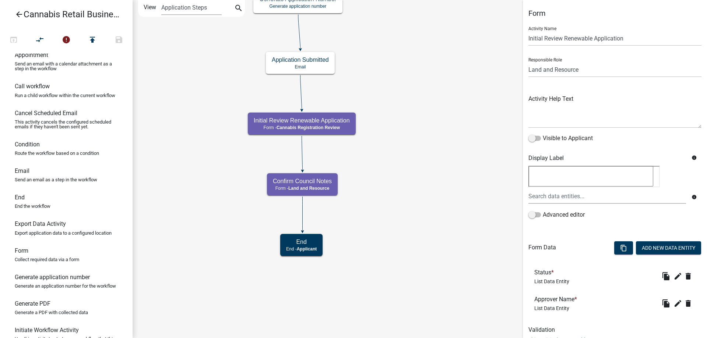
scroll to position [26, 0]
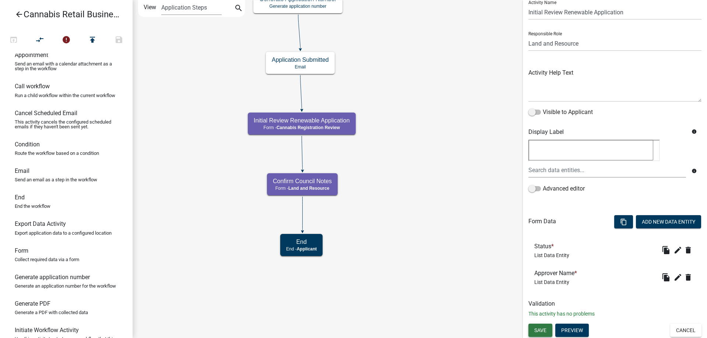
click at [542, 329] on span "Save" at bounding box center [540, 331] width 12 height 6
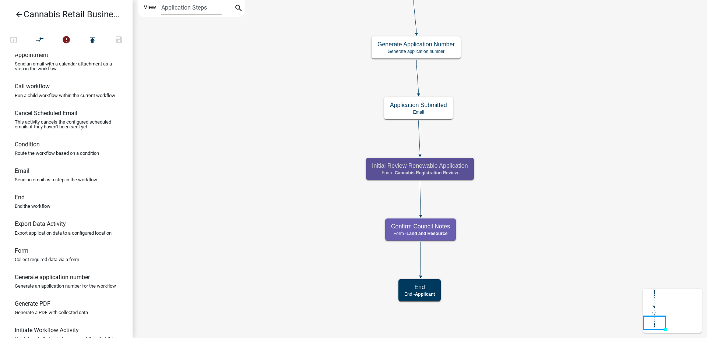
click at [19, 14] on icon "arrow_back" at bounding box center [19, 15] width 9 height 10
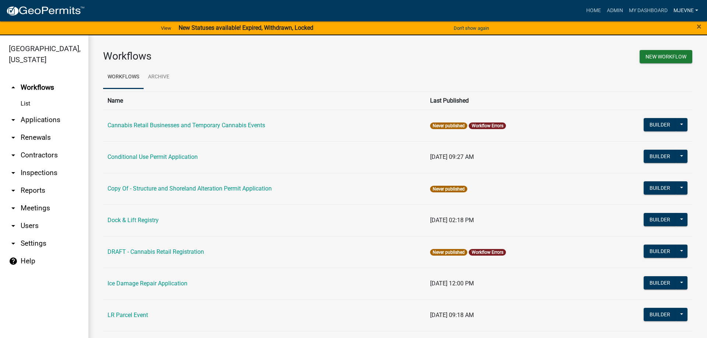
click at [683, 11] on link "MJevne" at bounding box center [686, 11] width 31 height 14
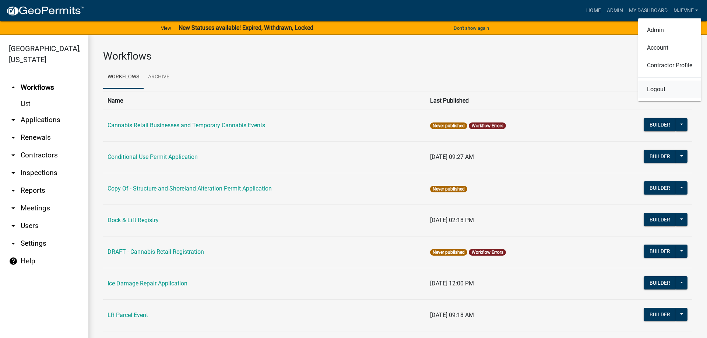
click at [653, 89] on link "Logout" at bounding box center [669, 90] width 63 height 18
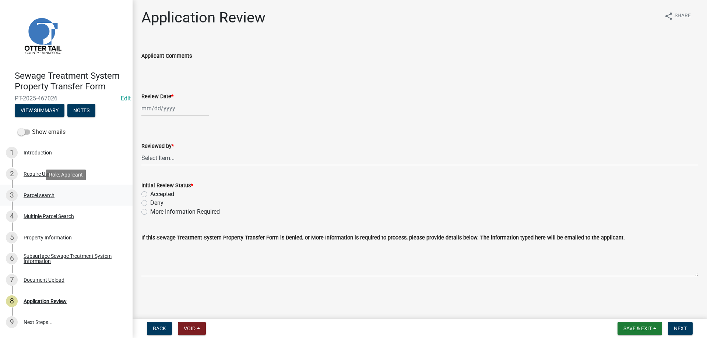
click at [36, 195] on div "Parcel search" at bounding box center [39, 195] width 31 height 5
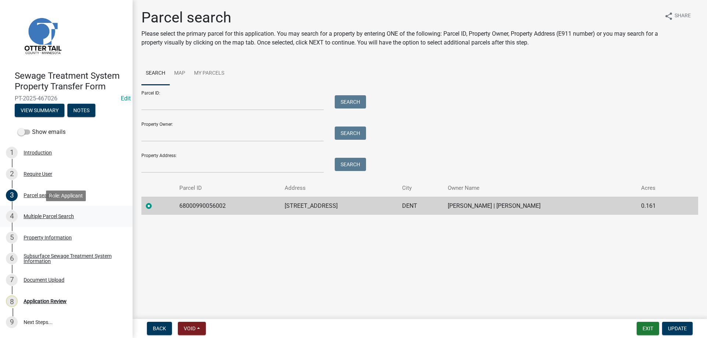
click at [48, 214] on div "Multiple Parcel Search" at bounding box center [49, 216] width 50 height 5
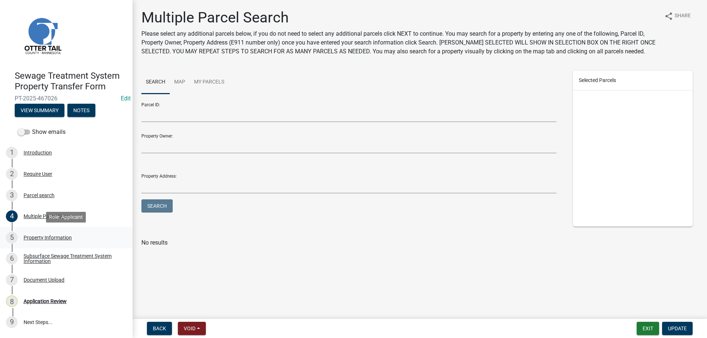
click at [38, 237] on div "Property Information" at bounding box center [48, 237] width 48 height 5
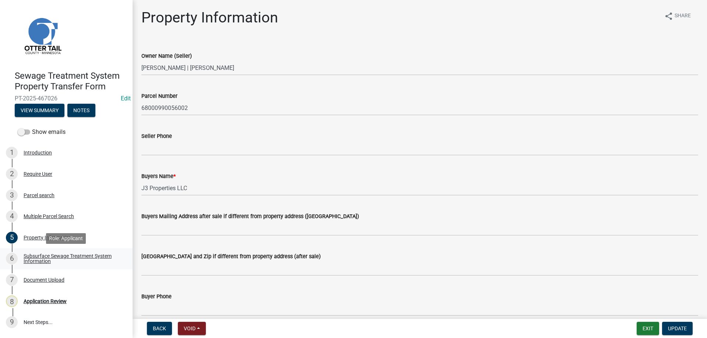
click at [38, 261] on div "Subsurface Sewage Treatment System Information" at bounding box center [72, 259] width 97 height 10
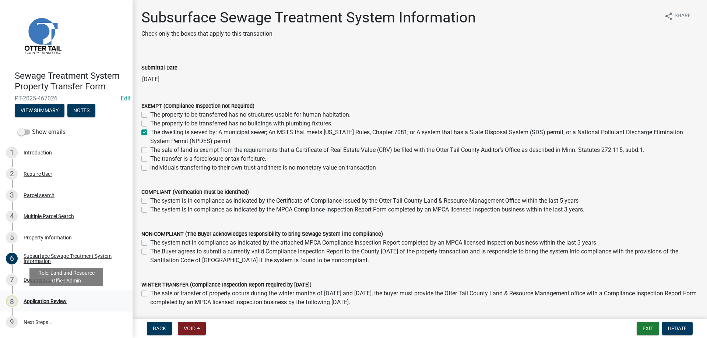
click at [34, 303] on div "Application Review" at bounding box center [45, 301] width 43 height 5
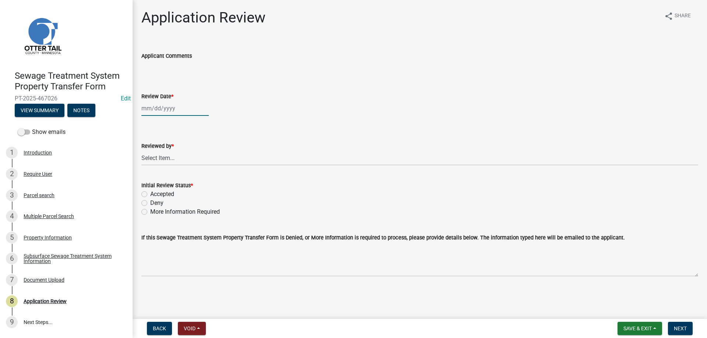
click at [154, 113] on input "Review Date *" at bounding box center [174, 108] width 67 height 15
select select "8"
select select "2025"
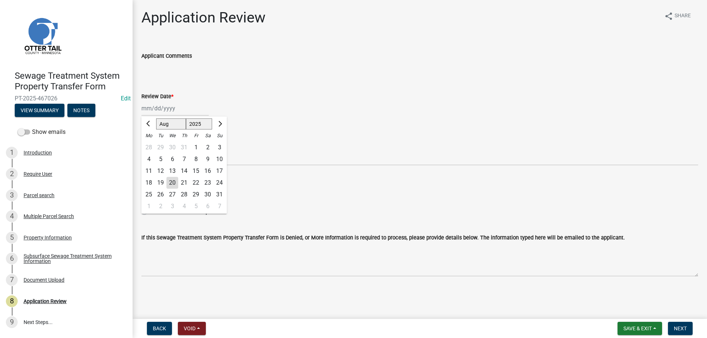
click at [174, 183] on div "20" at bounding box center [172, 183] width 12 height 12
type input "[DATE]"
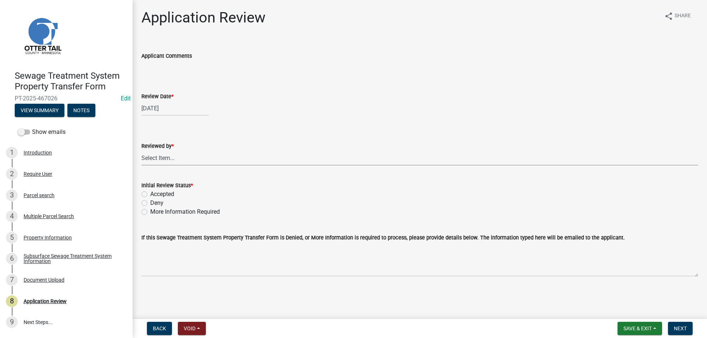
click at [141, 151] on select "Select Item... [PERSON_NAME] [PERSON_NAME] [PERSON_NAME] [PERSON_NAME] [PERSON_…" at bounding box center [419, 158] width 557 height 15
click option "[PERSON_NAME]" at bounding box center [0, 0] width 0 height 0
select select "b4c12476-3918-4c31-b34d-126d47b866fd"
click at [150, 194] on label "Accepted" at bounding box center [162, 194] width 24 height 9
click at [150, 194] on input "Accepted" at bounding box center [152, 192] width 5 height 5
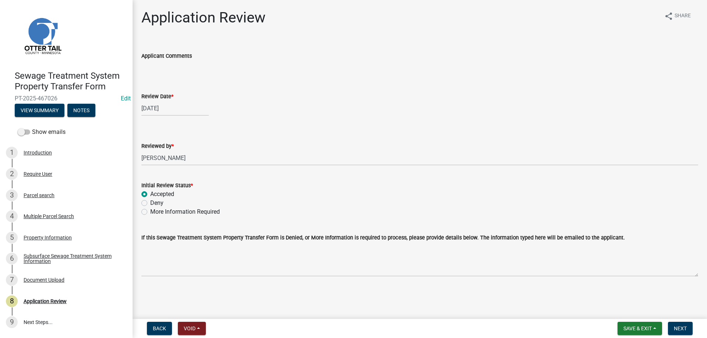
radio input "true"
click at [682, 329] on span "Next" at bounding box center [680, 329] width 13 height 6
